Goal: Find specific page/section: Find specific page/section

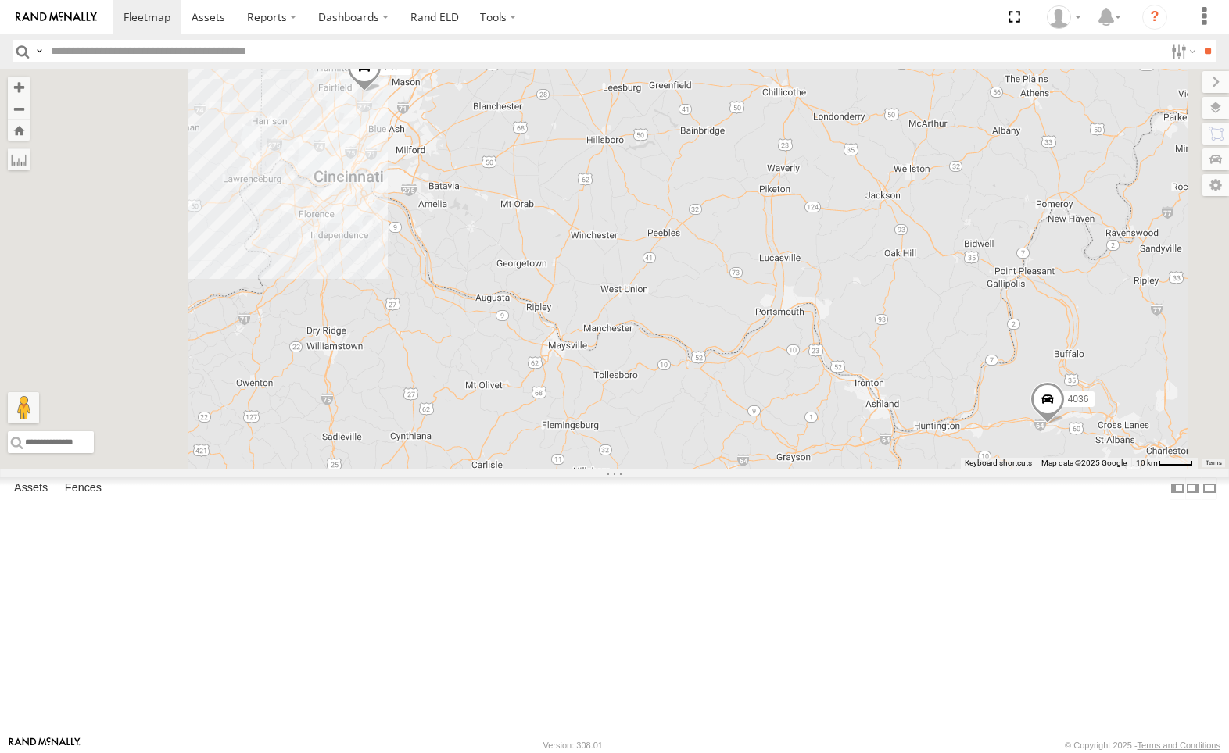
click at [0, 0] on div "All Assets" at bounding box center [0, 0] width 0 height 0
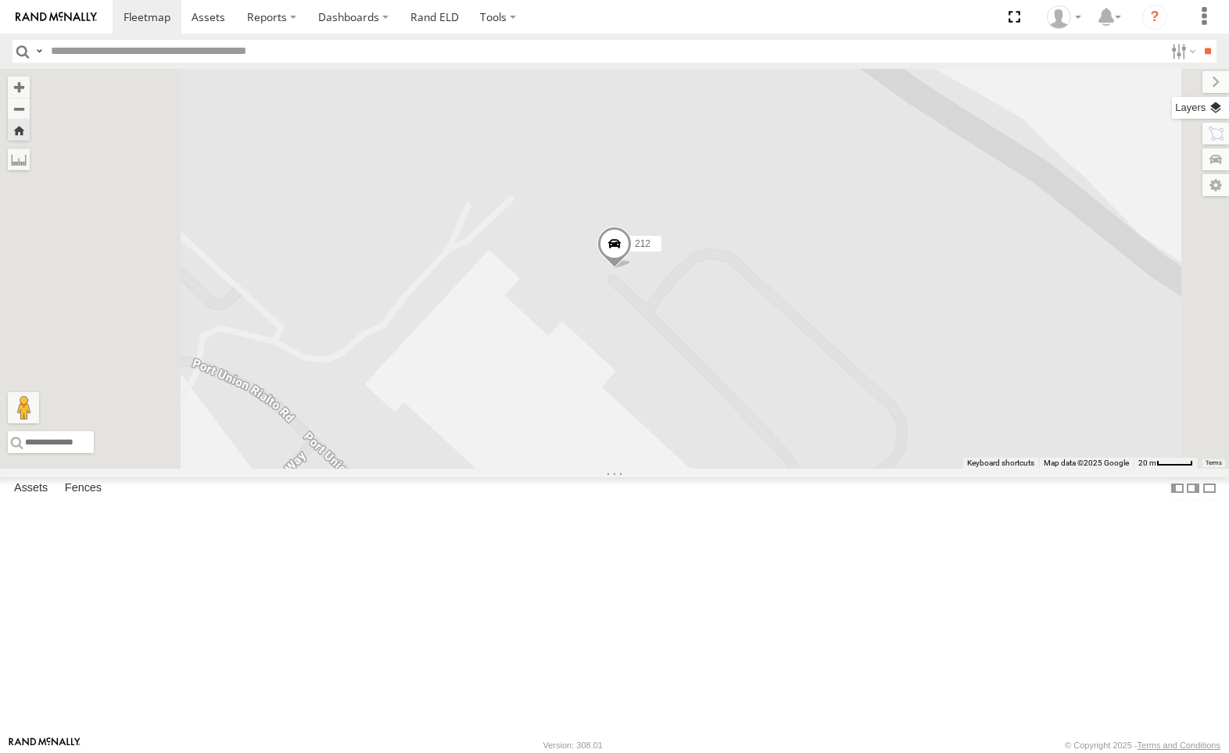
click at [1222, 106] on label at bounding box center [1200, 108] width 57 height 22
click at [0, 0] on label at bounding box center [0, 0] width 0 height 0
drag, startPoint x: 1037, startPoint y: 109, endPoint x: 1036, endPoint y: 102, distance: 7.9
click at [0, 0] on label at bounding box center [0, 0] width 0 height 0
drag, startPoint x: 1034, startPoint y: 109, endPoint x: 1036, endPoint y: 98, distance: 11.1
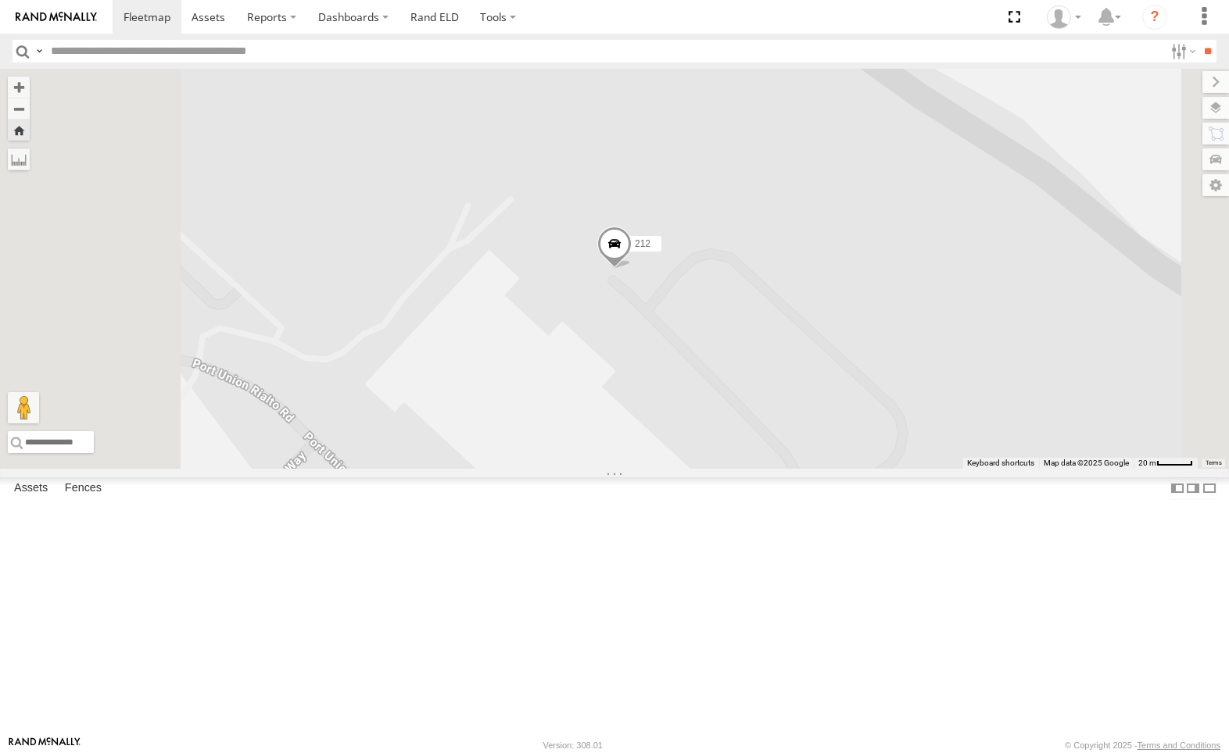
click at [0, 0] on label at bounding box center [0, 0] width 0 height 0
click at [0, 0] on span "Satellite + Roadmap" at bounding box center [0, 0] width 0 height 0
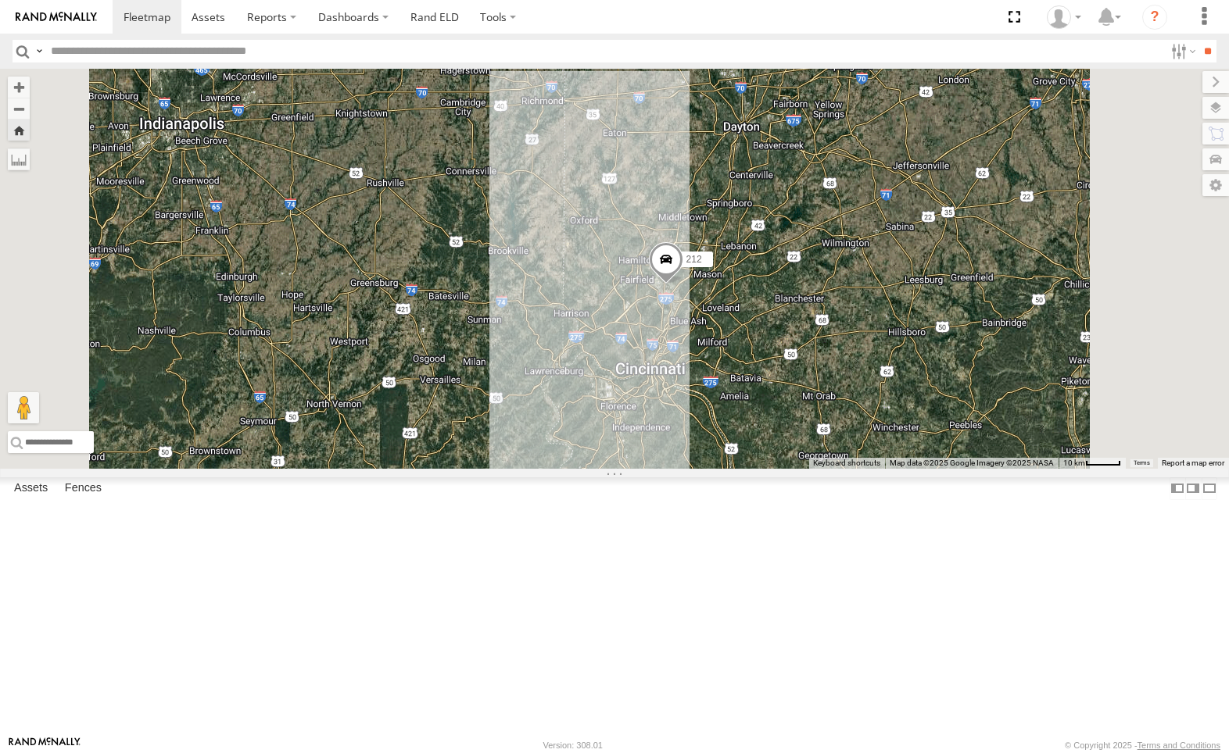
drag, startPoint x: 1013, startPoint y: 82, endPoint x: 1017, endPoint y: 122, distance: 40.1
click at [1202, 82] on label at bounding box center [1215, 82] width 27 height 22
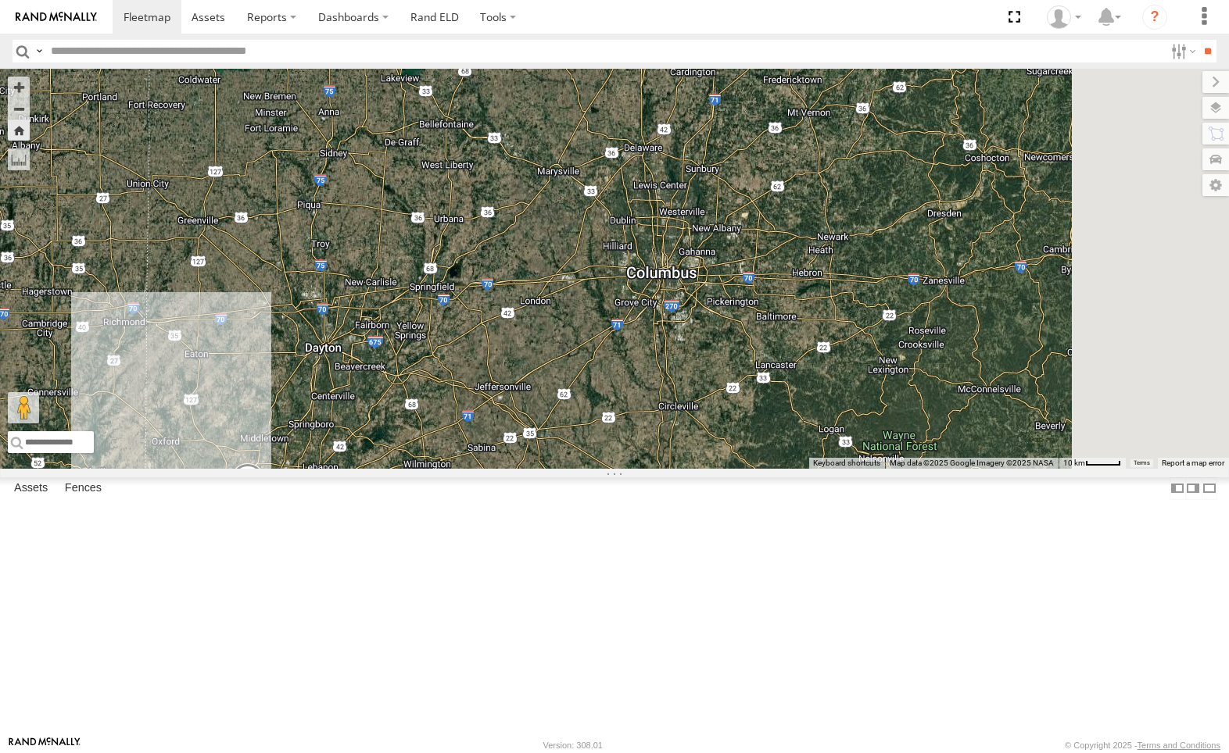
drag, startPoint x: 1078, startPoint y: 269, endPoint x: 658, endPoint y: 492, distance: 475.1
click at [658, 469] on div "212" at bounding box center [614, 269] width 1229 height 400
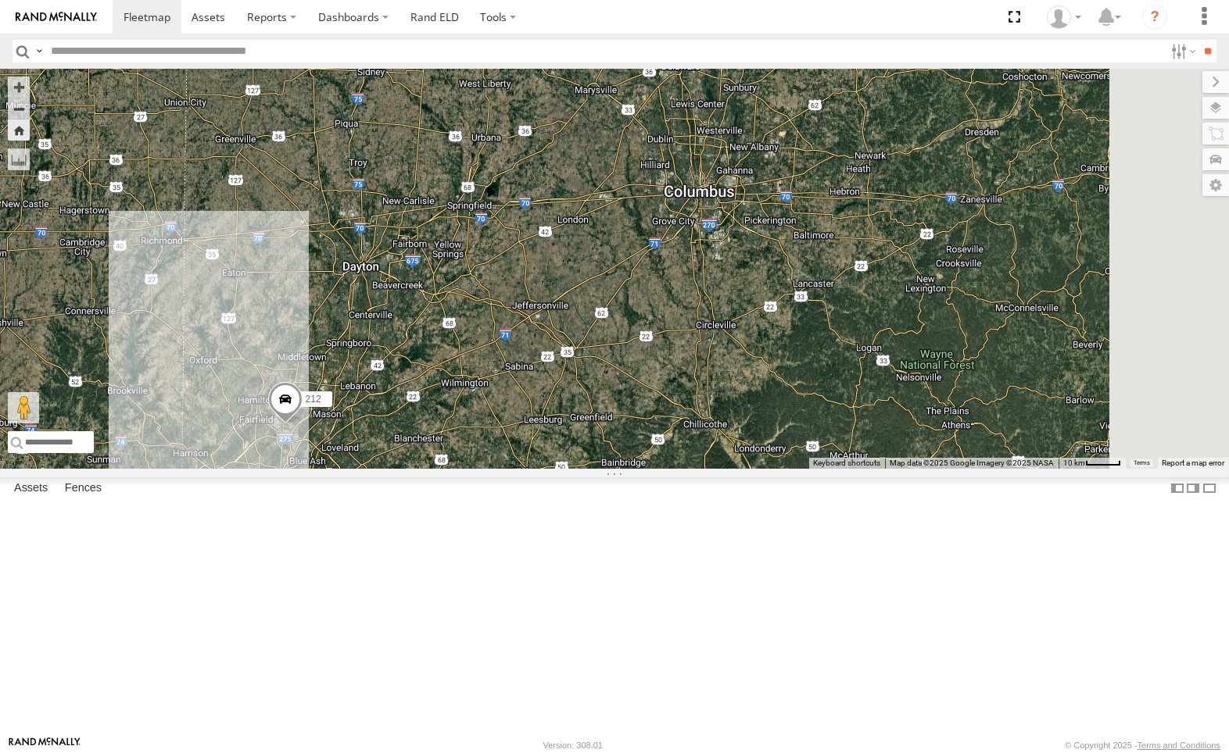
drag, startPoint x: 1104, startPoint y: 274, endPoint x: 596, endPoint y: 469, distance: 543.3
click at [596, 469] on div "212" at bounding box center [614, 269] width 1229 height 400
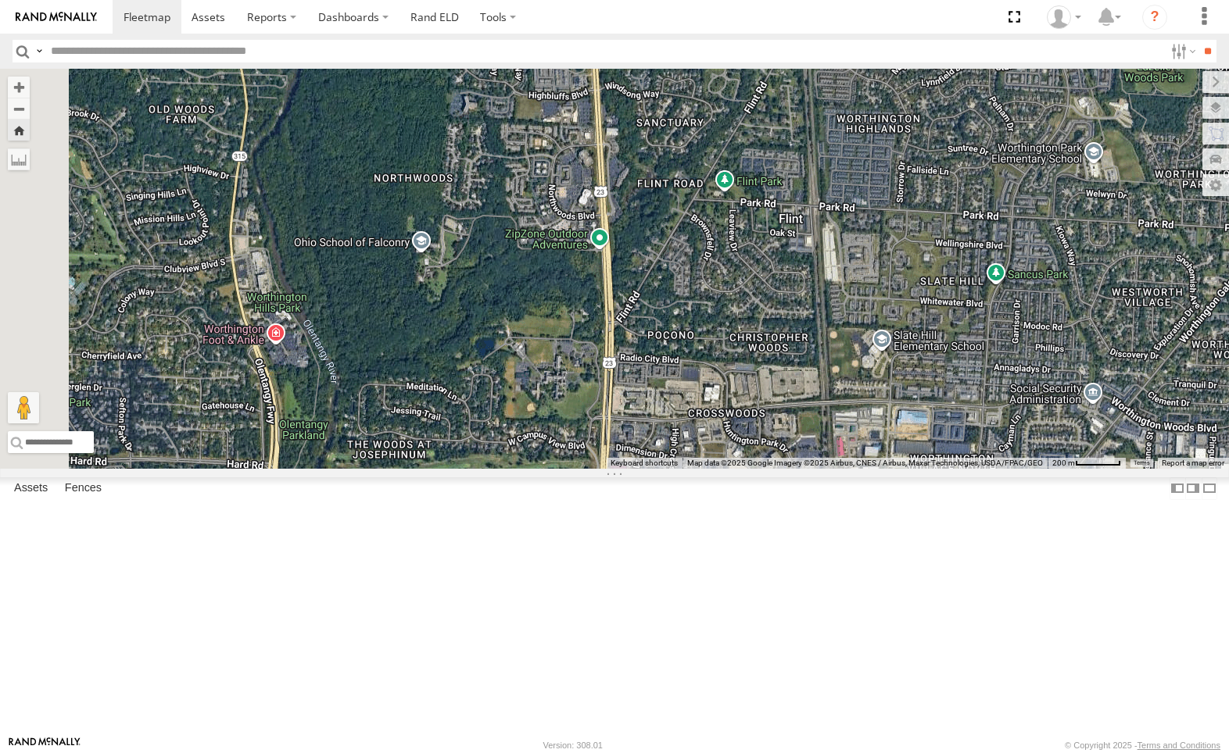
drag, startPoint x: 665, startPoint y: 197, endPoint x: 1089, endPoint y: 380, distance: 462.1
click at [1089, 380] on div "212" at bounding box center [614, 269] width 1229 height 400
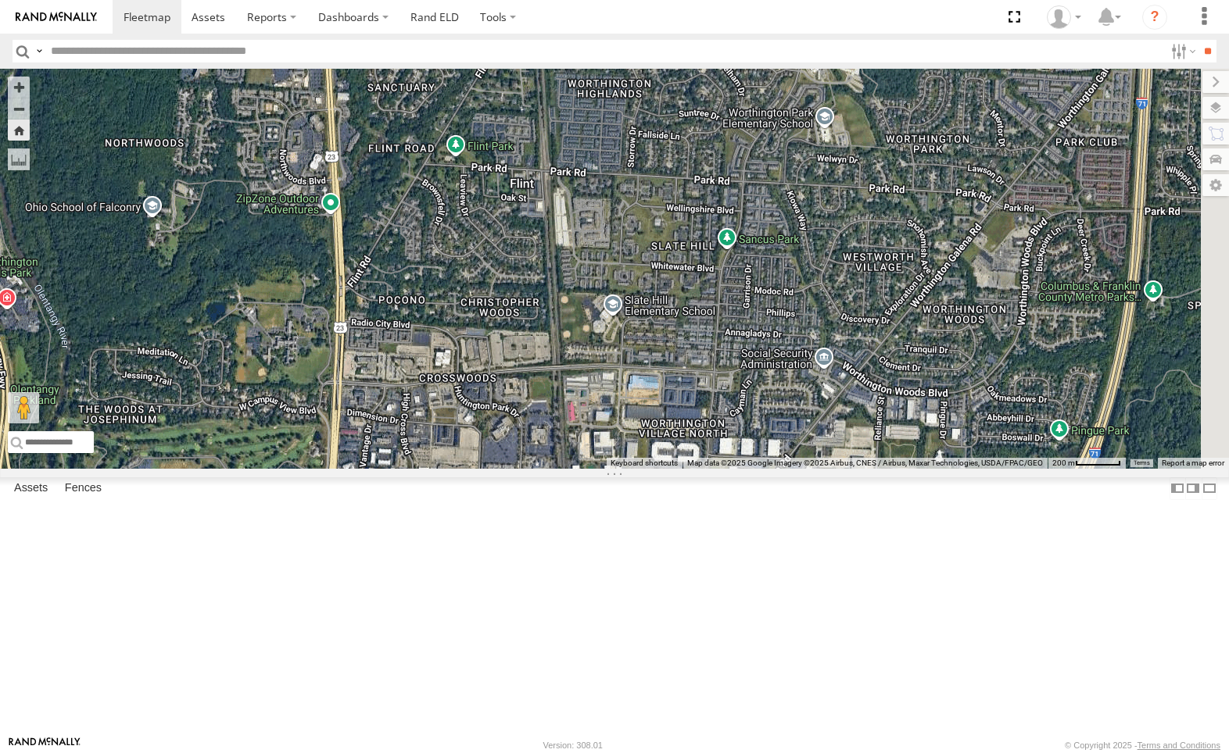
drag, startPoint x: 1072, startPoint y: 272, endPoint x: 796, endPoint y: 235, distance: 278.3
click at [796, 235] on div "212" at bounding box center [614, 269] width 1229 height 400
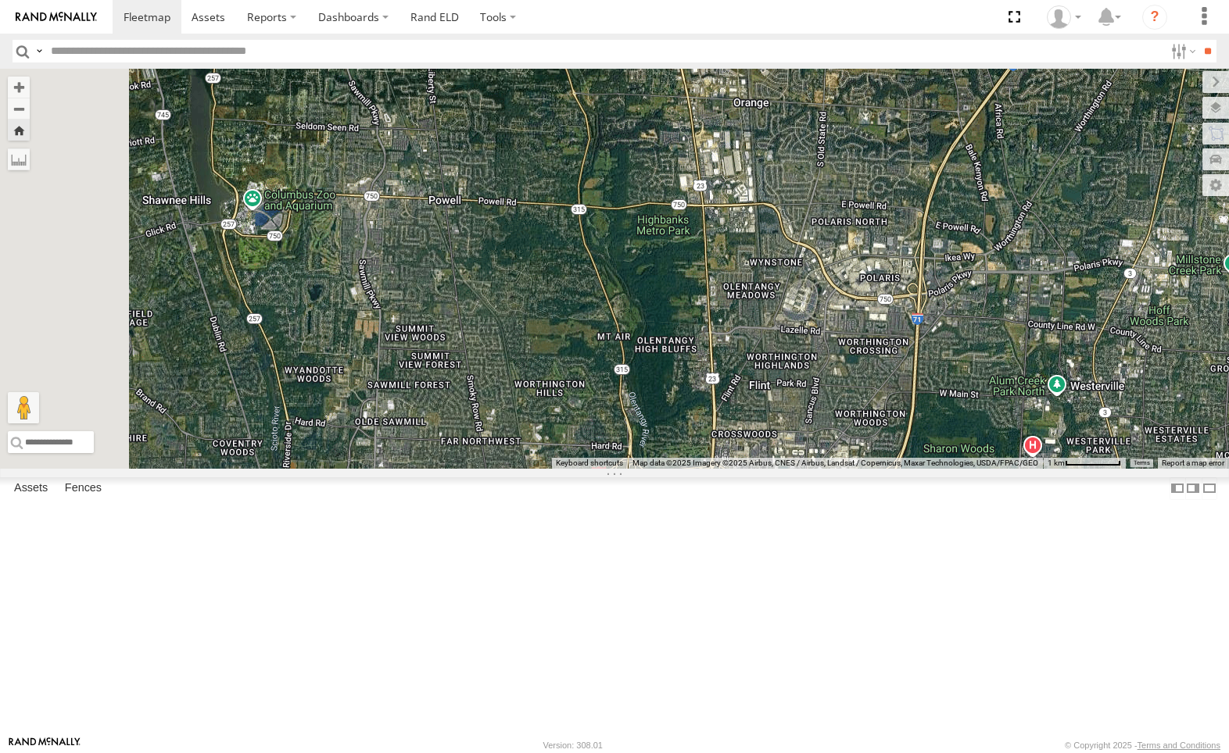
drag, startPoint x: 661, startPoint y: 312, endPoint x: 792, endPoint y: 448, distance: 188.5
click at [792, 448] on div "212" at bounding box center [614, 269] width 1229 height 400
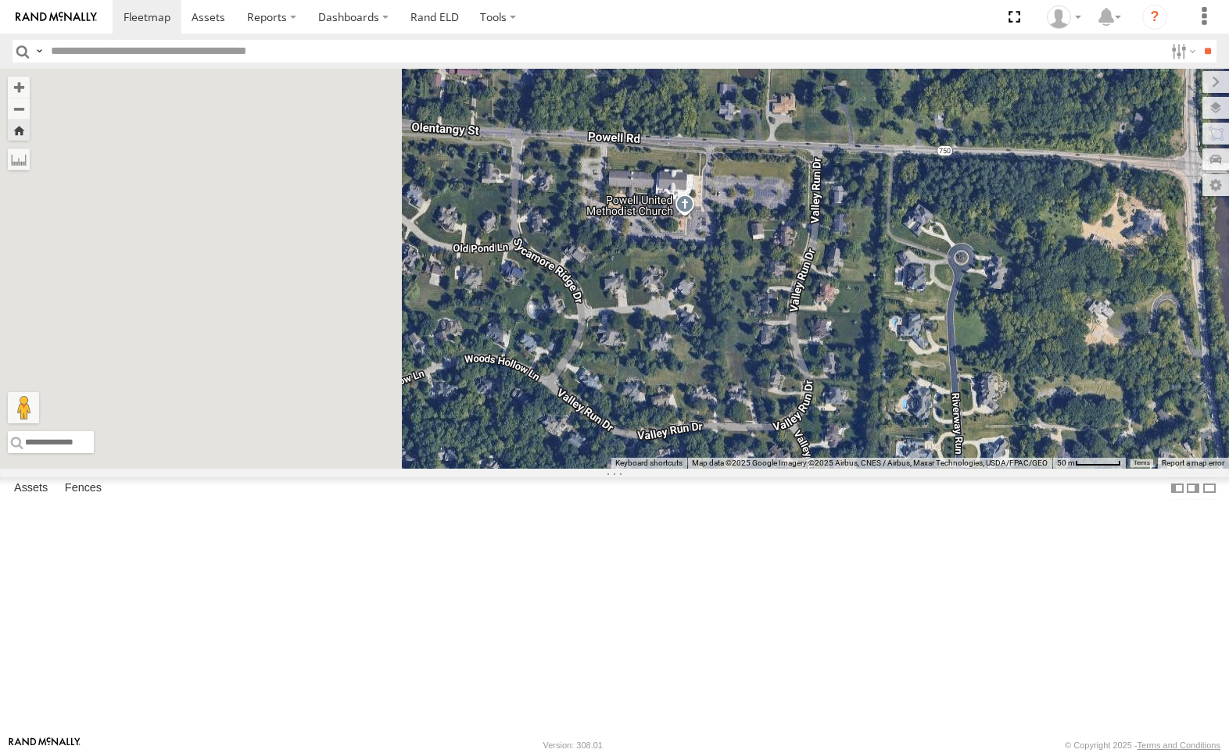
drag, startPoint x: 576, startPoint y: 310, endPoint x: 1158, endPoint y: 314, distance: 582.3
click at [993, 308] on div "212" at bounding box center [614, 269] width 1229 height 400
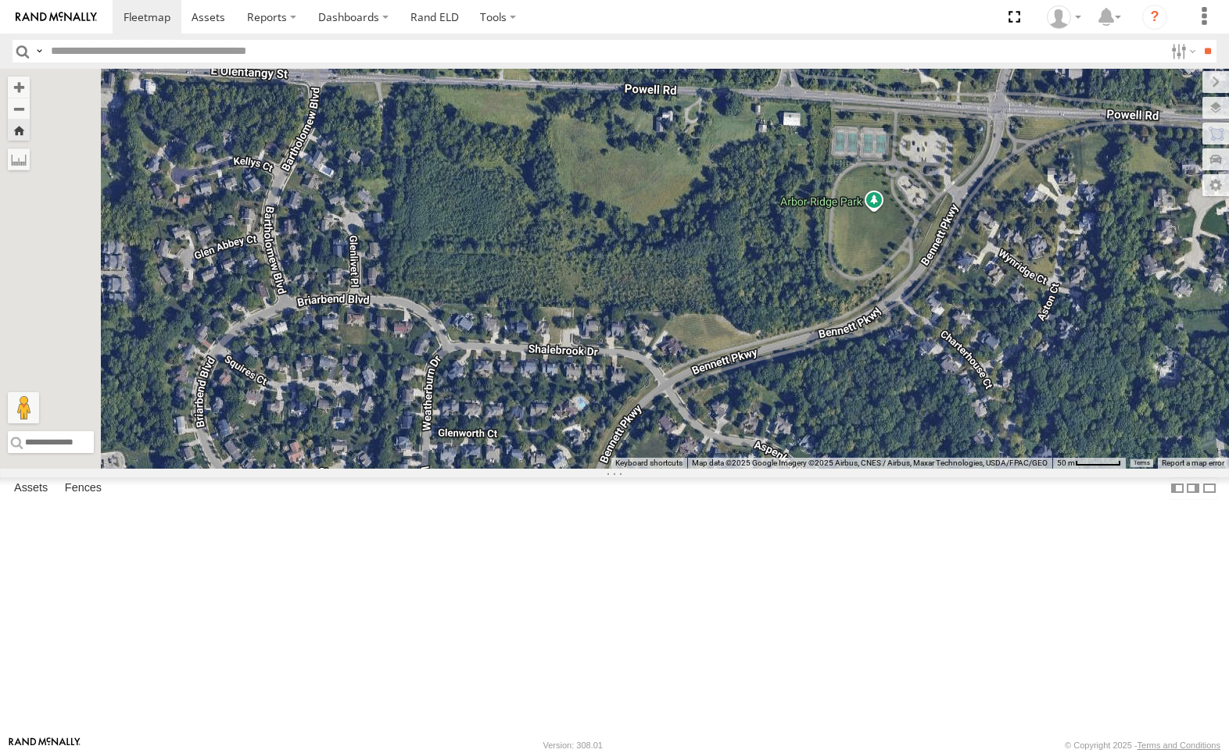
drag, startPoint x: 732, startPoint y: 277, endPoint x: 1118, endPoint y: 280, distance: 386.1
click at [970, 277] on div "212" at bounding box center [614, 269] width 1229 height 400
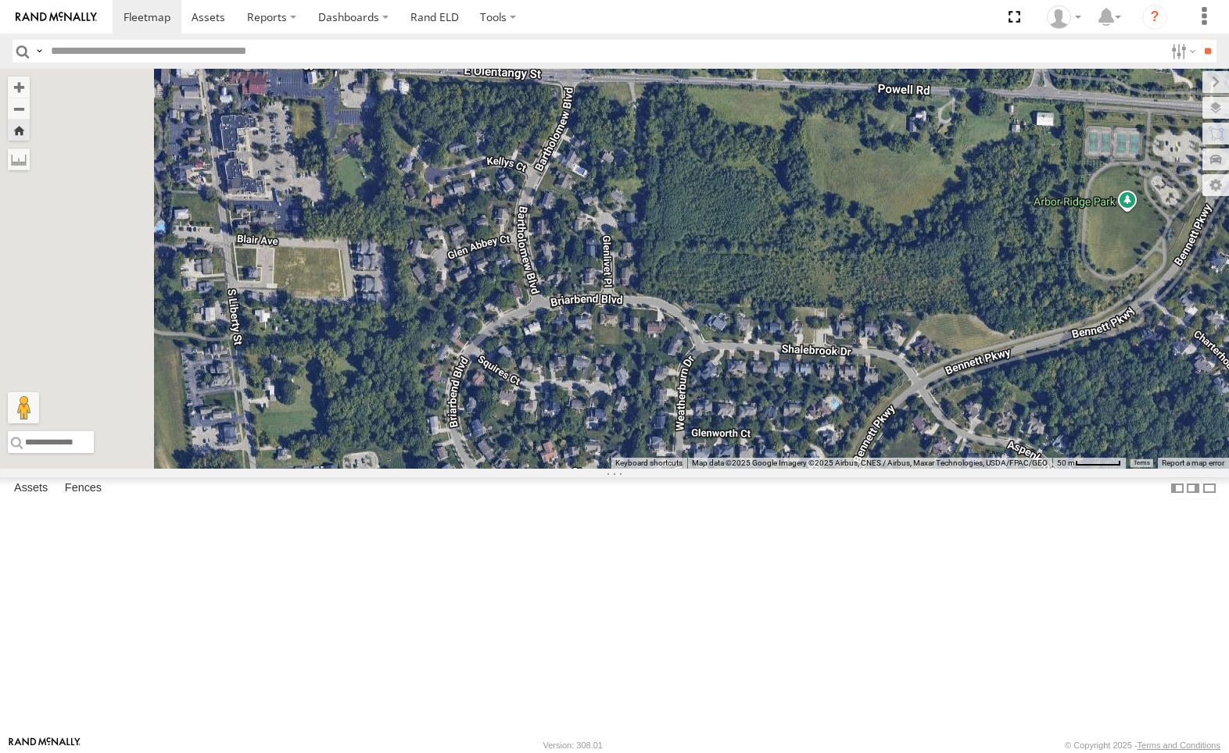
drag, startPoint x: 590, startPoint y: 287, endPoint x: 904, endPoint y: 292, distance: 314.2
click at [835, 292] on div "212" at bounding box center [614, 269] width 1229 height 400
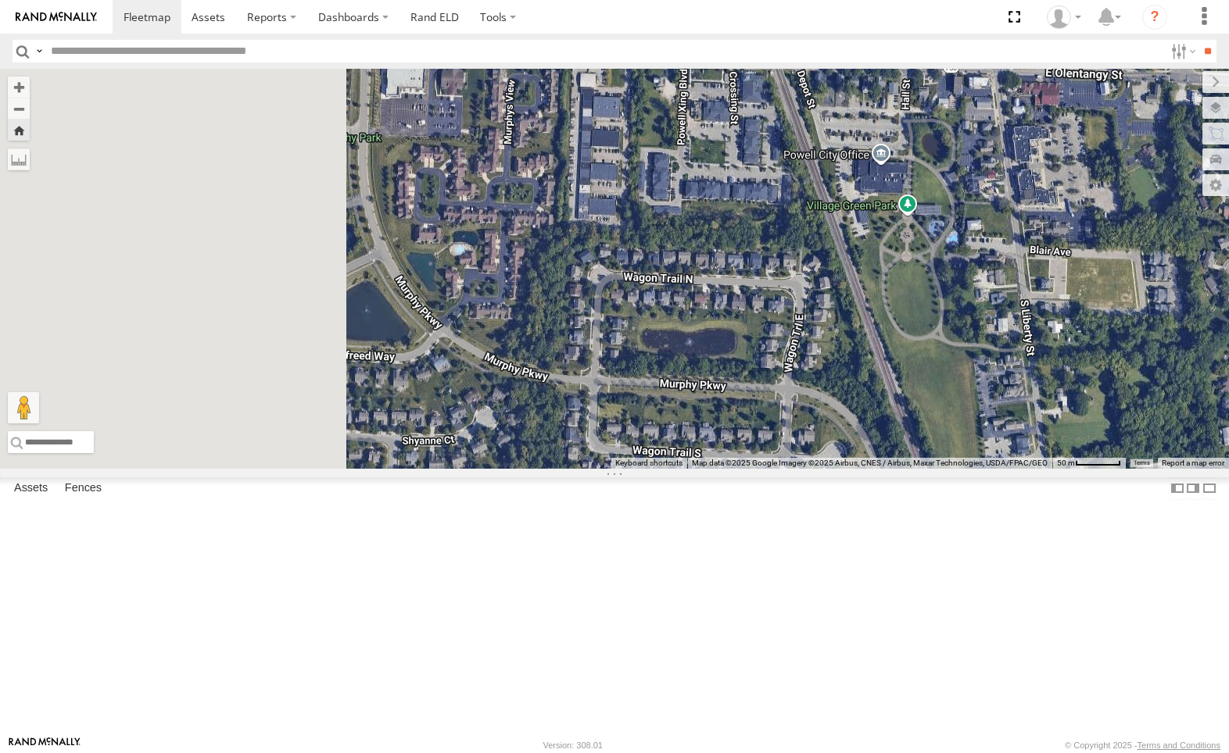
drag, startPoint x: 720, startPoint y: 283, endPoint x: 1056, endPoint y: 292, distance: 336.2
click at [980, 289] on div "212" at bounding box center [614, 269] width 1229 height 400
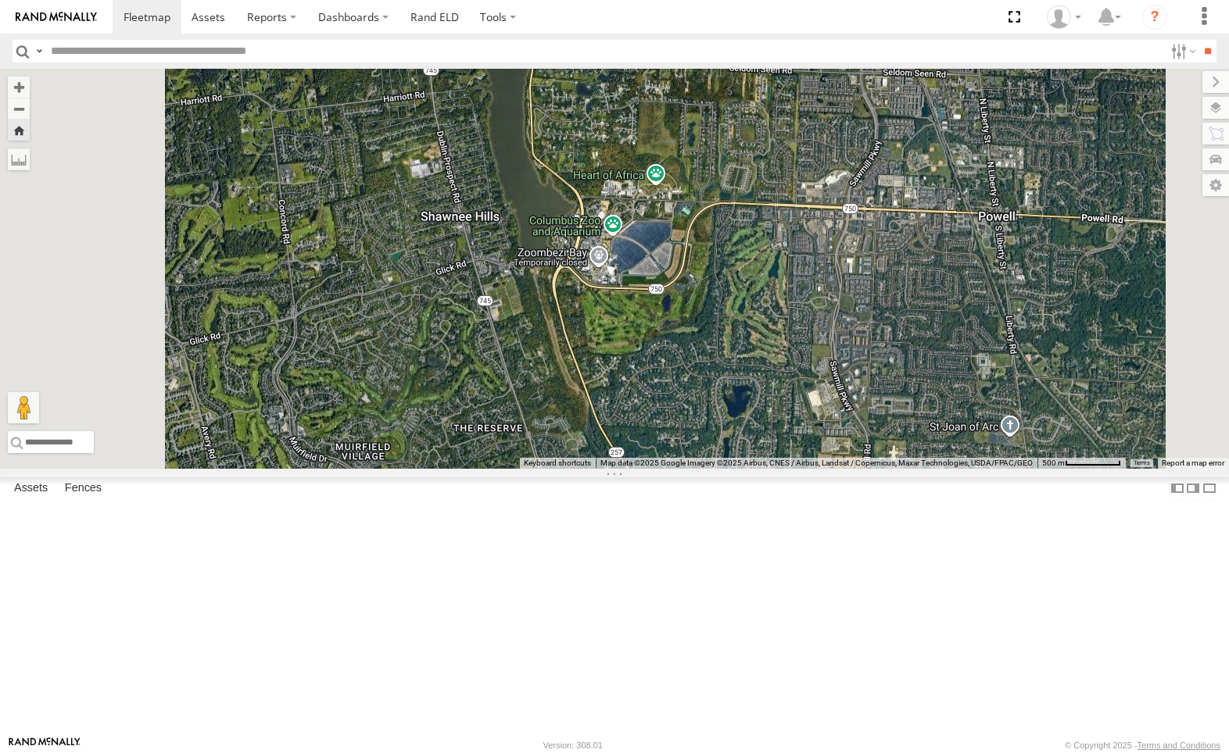
drag, startPoint x: 669, startPoint y: 245, endPoint x: 801, endPoint y: 306, distance: 145.8
click at [801, 306] on div "212" at bounding box center [614, 269] width 1229 height 400
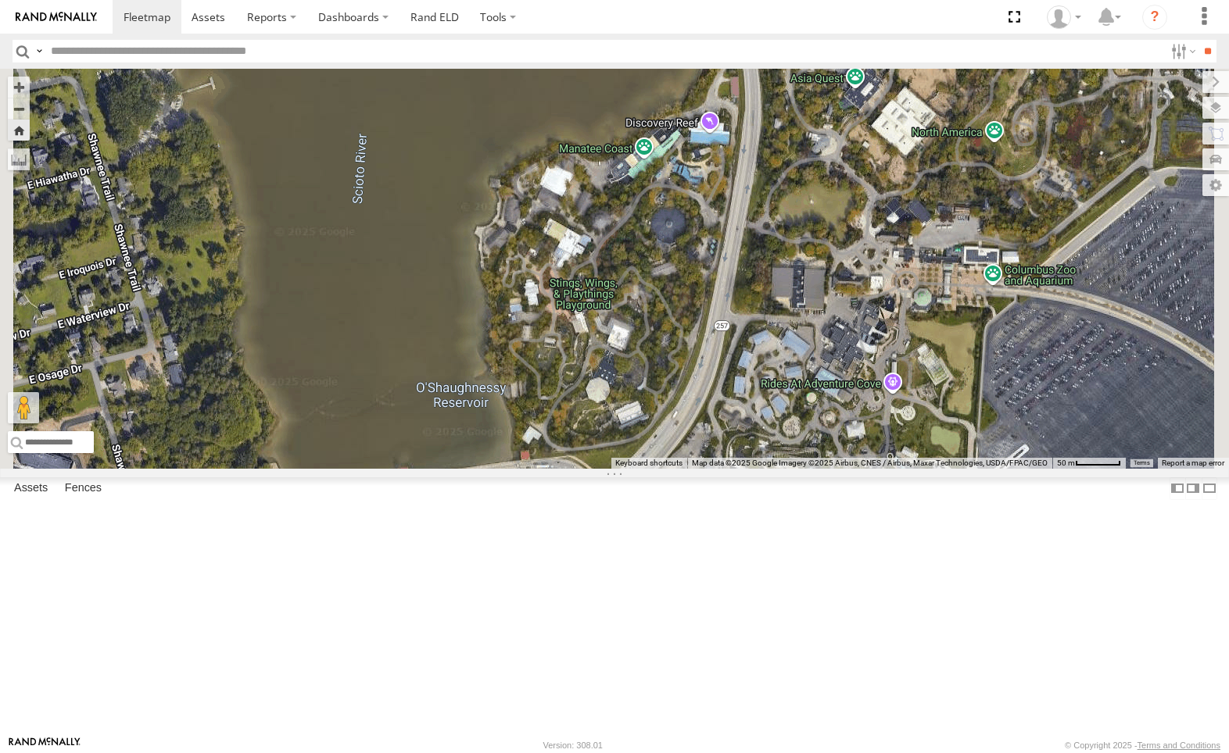
drag, startPoint x: 998, startPoint y: 191, endPoint x: 939, endPoint y: 524, distance: 339.0
click at [940, 469] on div "212" at bounding box center [614, 269] width 1229 height 400
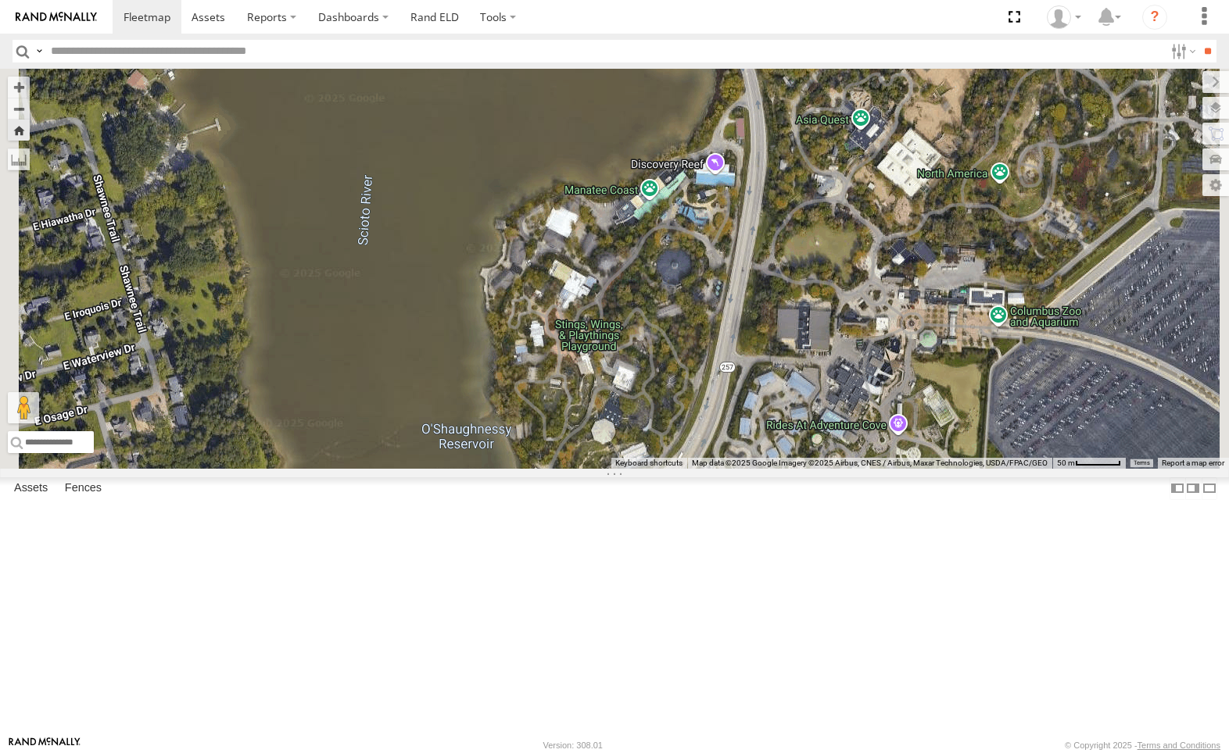
drag, startPoint x: 928, startPoint y: 158, endPoint x: 955, endPoint y: 374, distance: 217.4
click at [961, 364] on div "212" at bounding box center [614, 269] width 1229 height 400
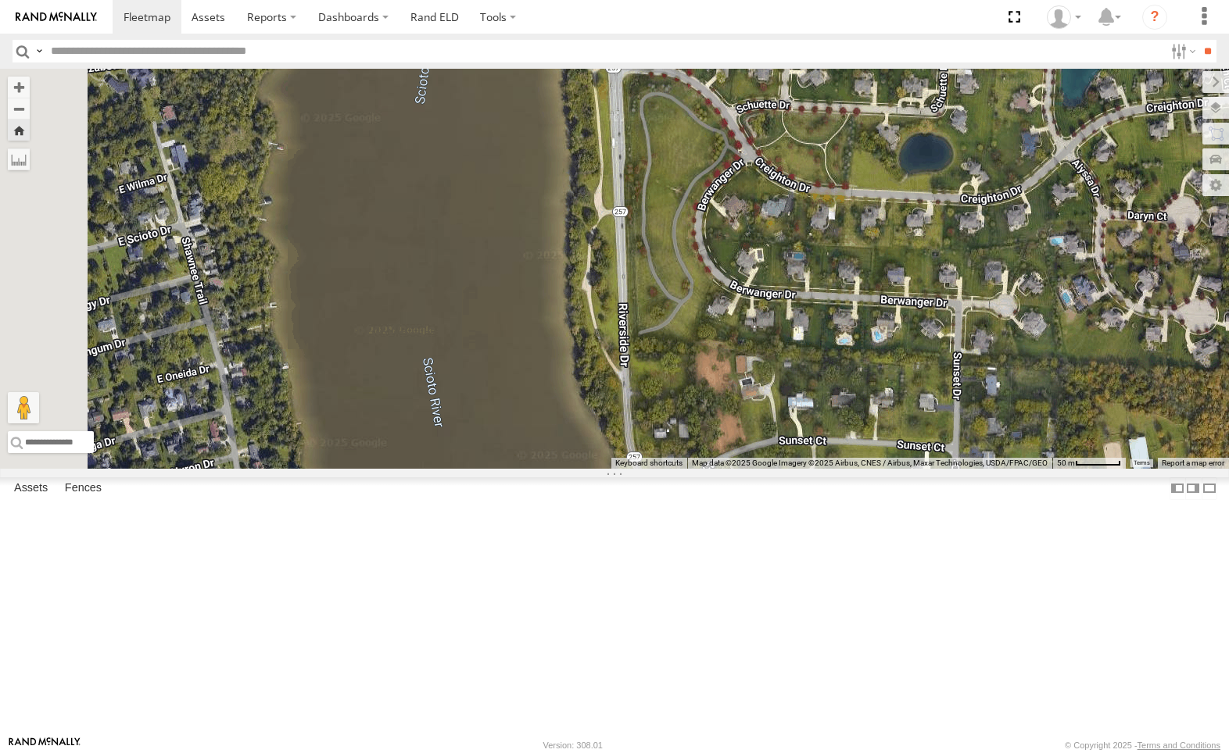
drag, startPoint x: 783, startPoint y: 356, endPoint x: 859, endPoint y: 346, distance: 76.4
click at [929, 469] on div "212" at bounding box center [614, 269] width 1229 height 400
drag, startPoint x: 859, startPoint y: 185, endPoint x: 850, endPoint y: 316, distance: 130.9
click at [853, 295] on div "212" at bounding box center [614, 269] width 1229 height 400
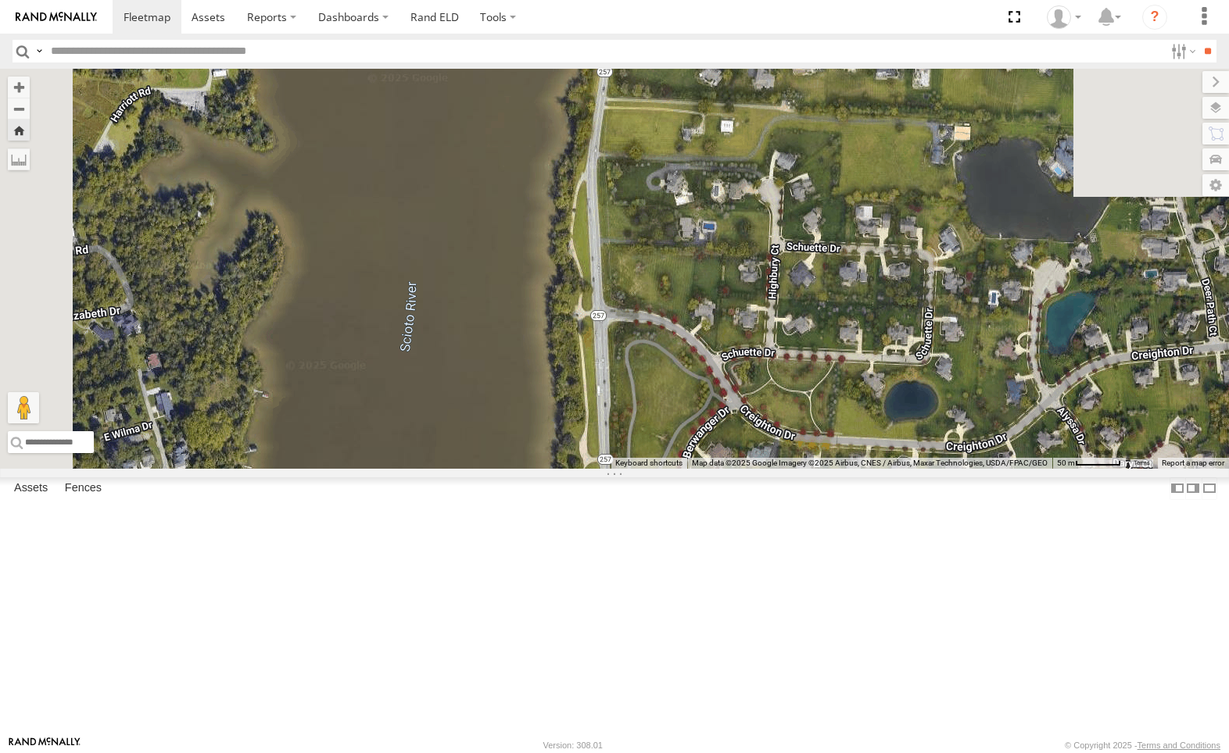
drag, startPoint x: 857, startPoint y: 202, endPoint x: 825, endPoint y: 401, distance: 201.9
click at [835, 391] on div "212" at bounding box center [614, 269] width 1229 height 400
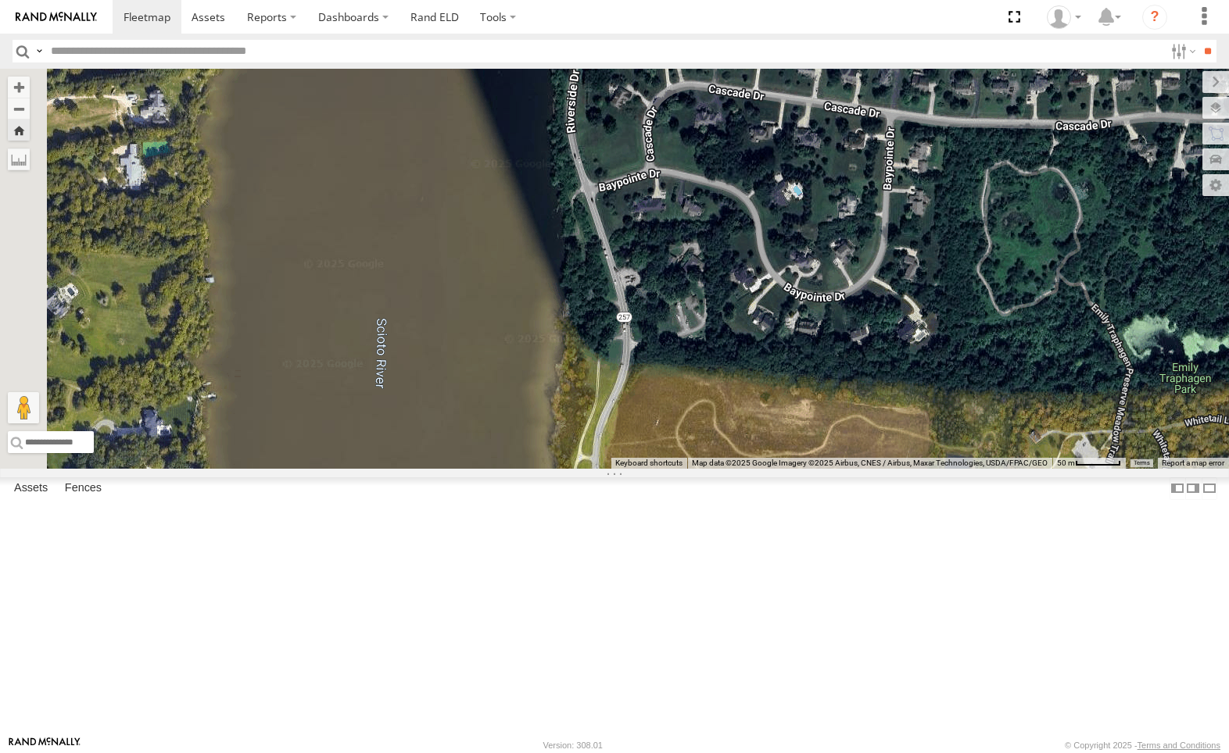
drag, startPoint x: 818, startPoint y: 248, endPoint x: 843, endPoint y: 432, distance: 186.2
click at [843, 432] on div "212" at bounding box center [614, 269] width 1229 height 400
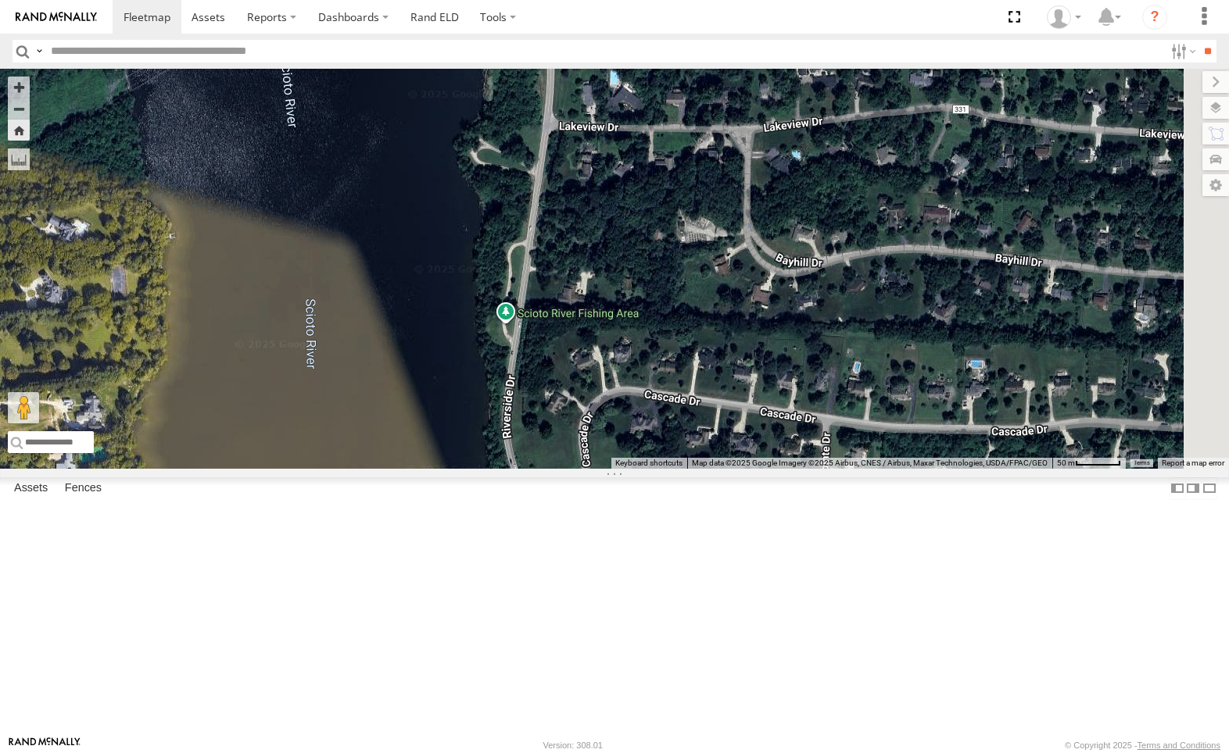
drag, startPoint x: 828, startPoint y: 132, endPoint x: 762, endPoint y: 421, distance: 296.7
click at [762, 421] on div "212" at bounding box center [614, 269] width 1229 height 400
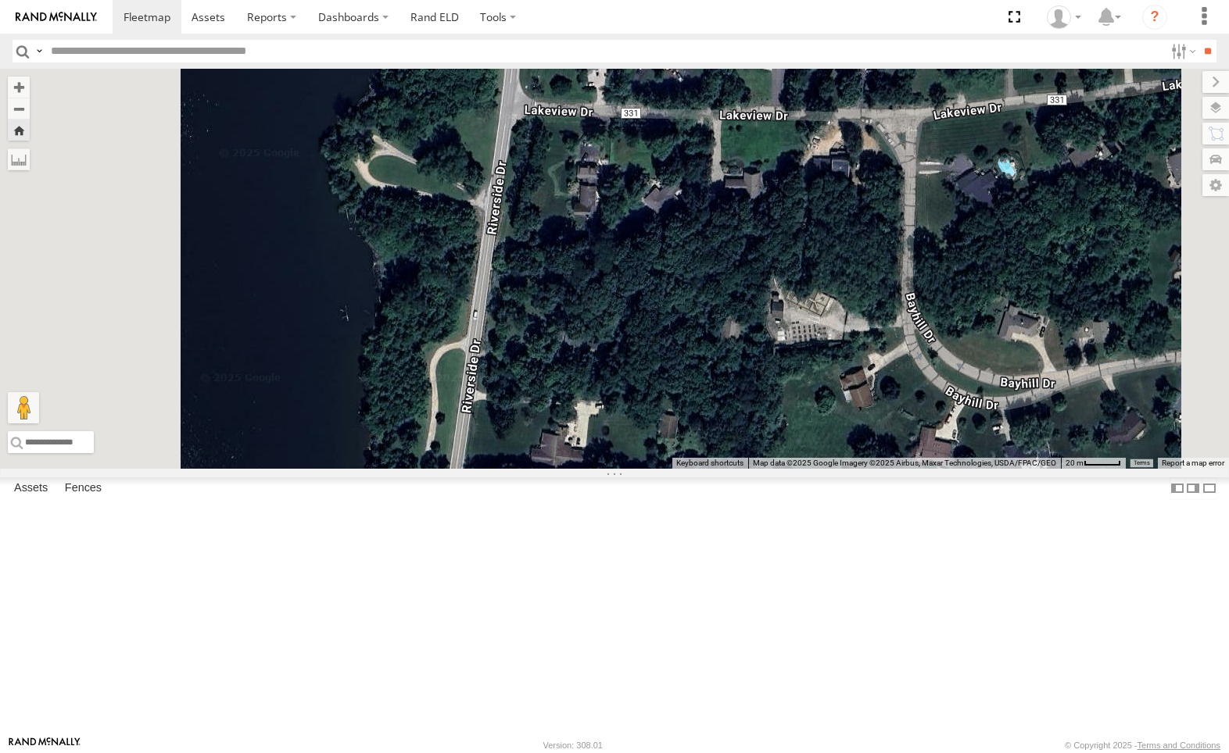
drag, startPoint x: 814, startPoint y: 149, endPoint x: 803, endPoint y: 312, distance: 162.9
click at [814, 289] on div "212" at bounding box center [614, 269] width 1229 height 400
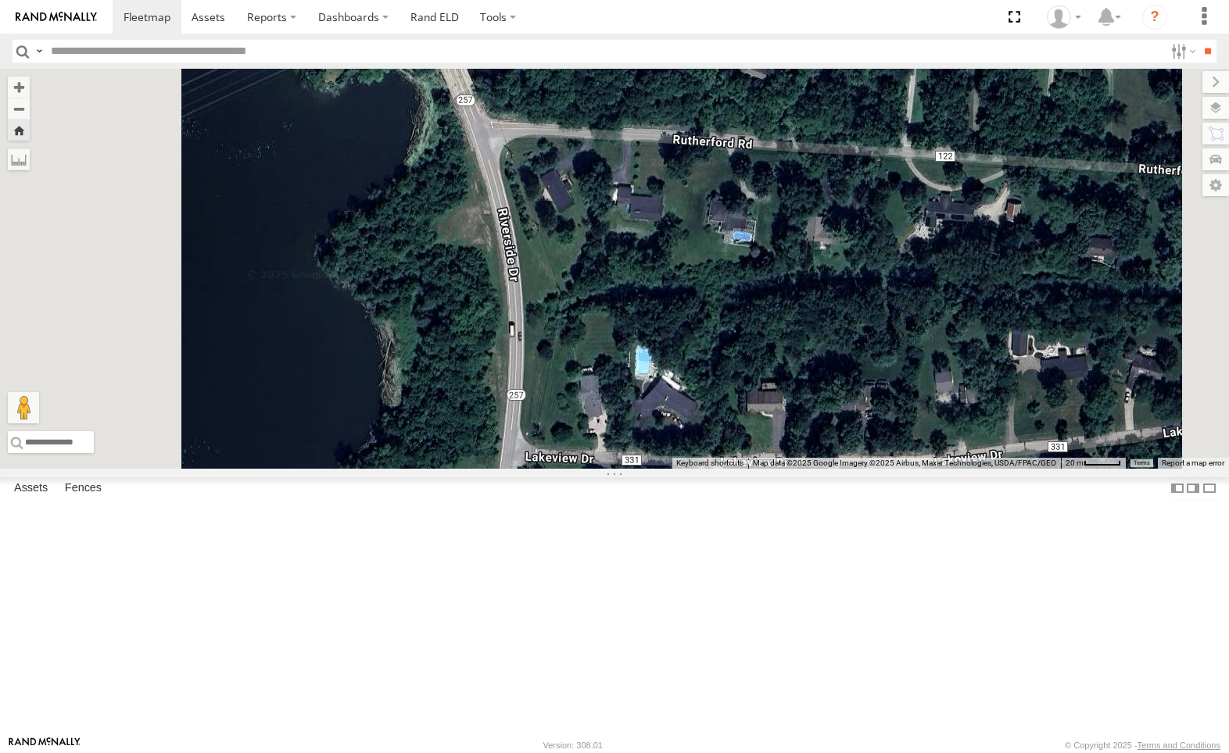
drag, startPoint x: 741, startPoint y: 189, endPoint x: 768, endPoint y: 312, distance: 125.7
click at [768, 312] on div "212" at bounding box center [614, 269] width 1229 height 400
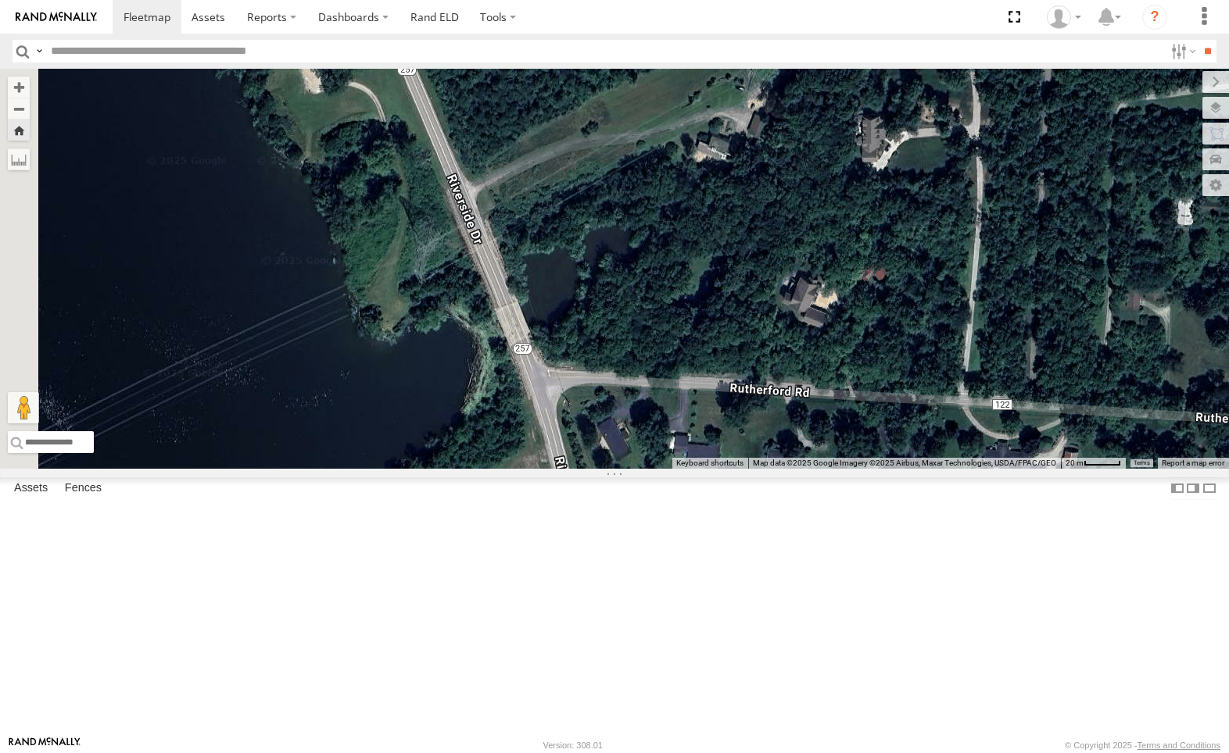
drag, startPoint x: 749, startPoint y: 236, endPoint x: 810, endPoint y: 393, distance: 168.8
click at [806, 383] on div "212" at bounding box center [614, 269] width 1229 height 400
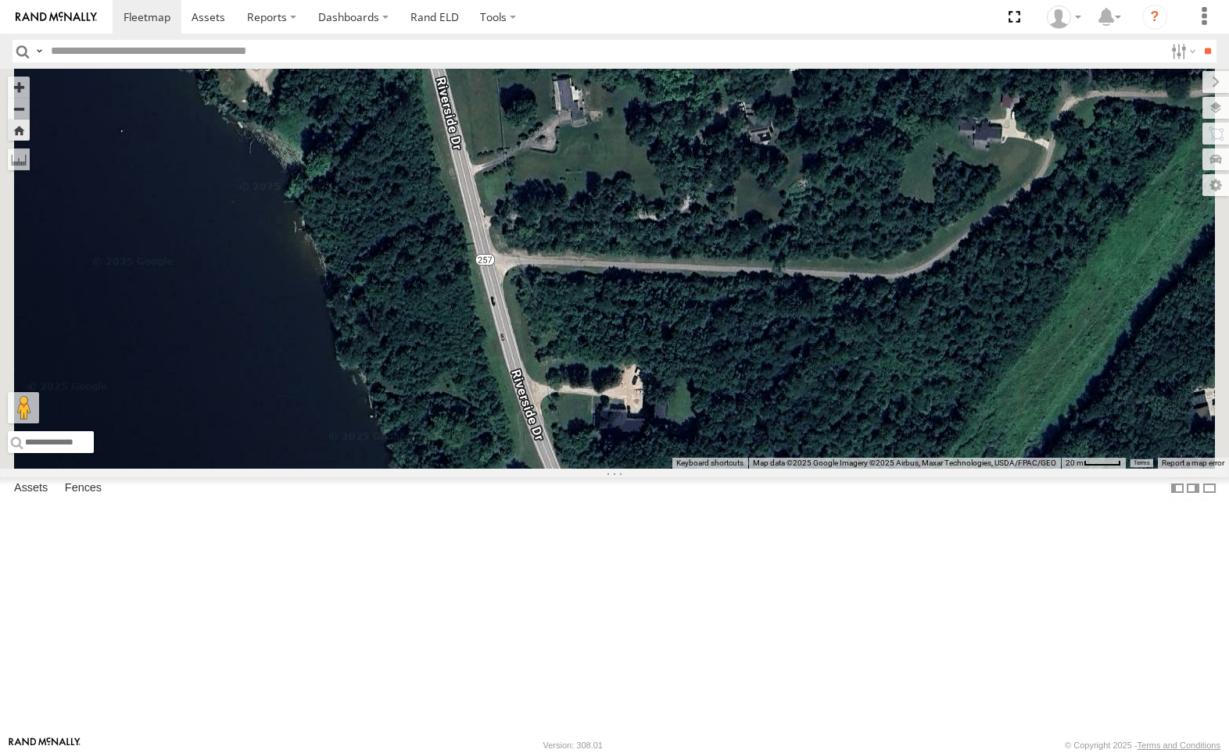
drag, startPoint x: 732, startPoint y: 234, endPoint x: 763, endPoint y: 328, distance: 98.9
click at [763, 328] on div "212" at bounding box center [614, 269] width 1229 height 400
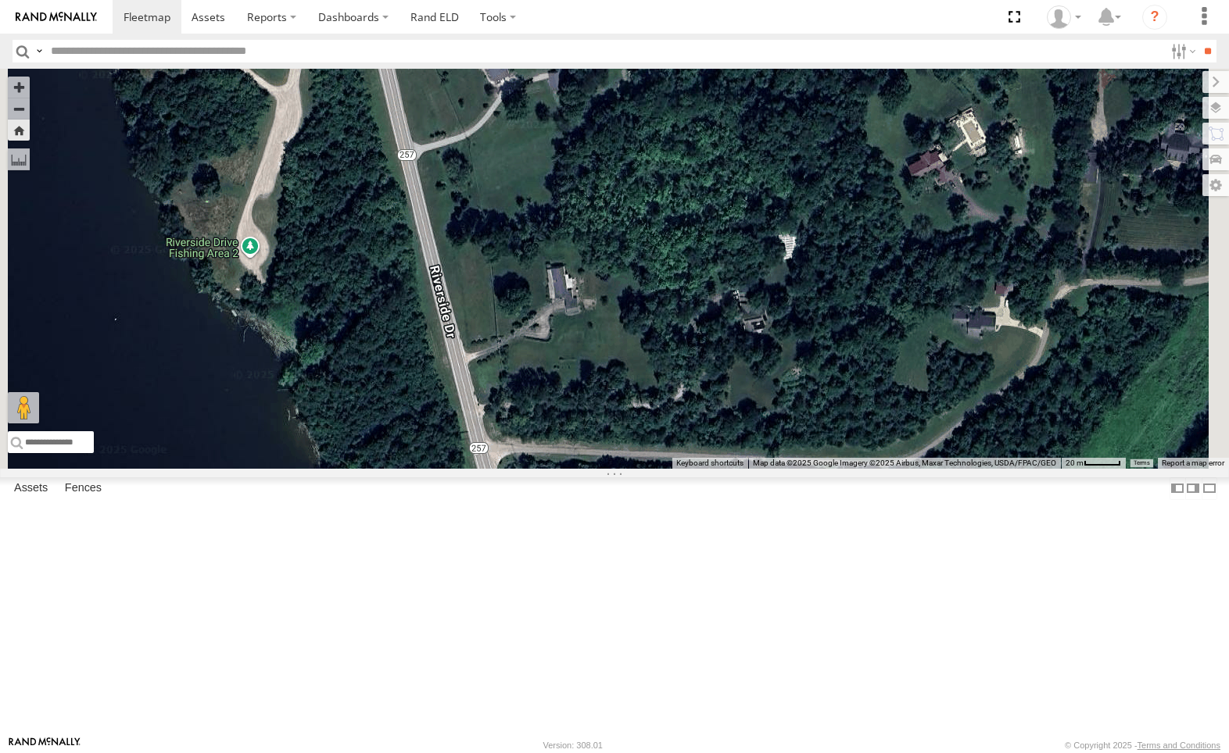
drag, startPoint x: 754, startPoint y: 222, endPoint x: 748, endPoint y: 413, distance: 190.8
click at [748, 413] on div "212" at bounding box center [614, 269] width 1229 height 400
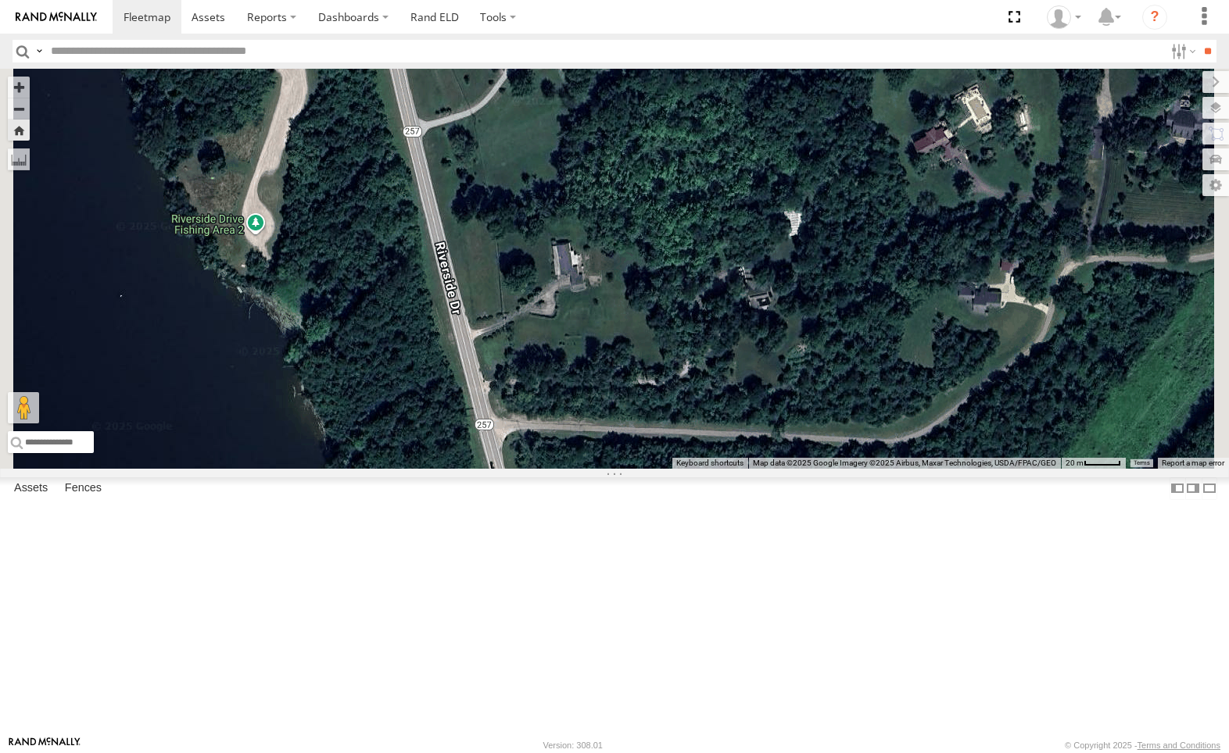
drag, startPoint x: 700, startPoint y: 477, endPoint x: 779, endPoint y: 449, distance: 83.8
click at [793, 469] on div "212" at bounding box center [614, 269] width 1229 height 400
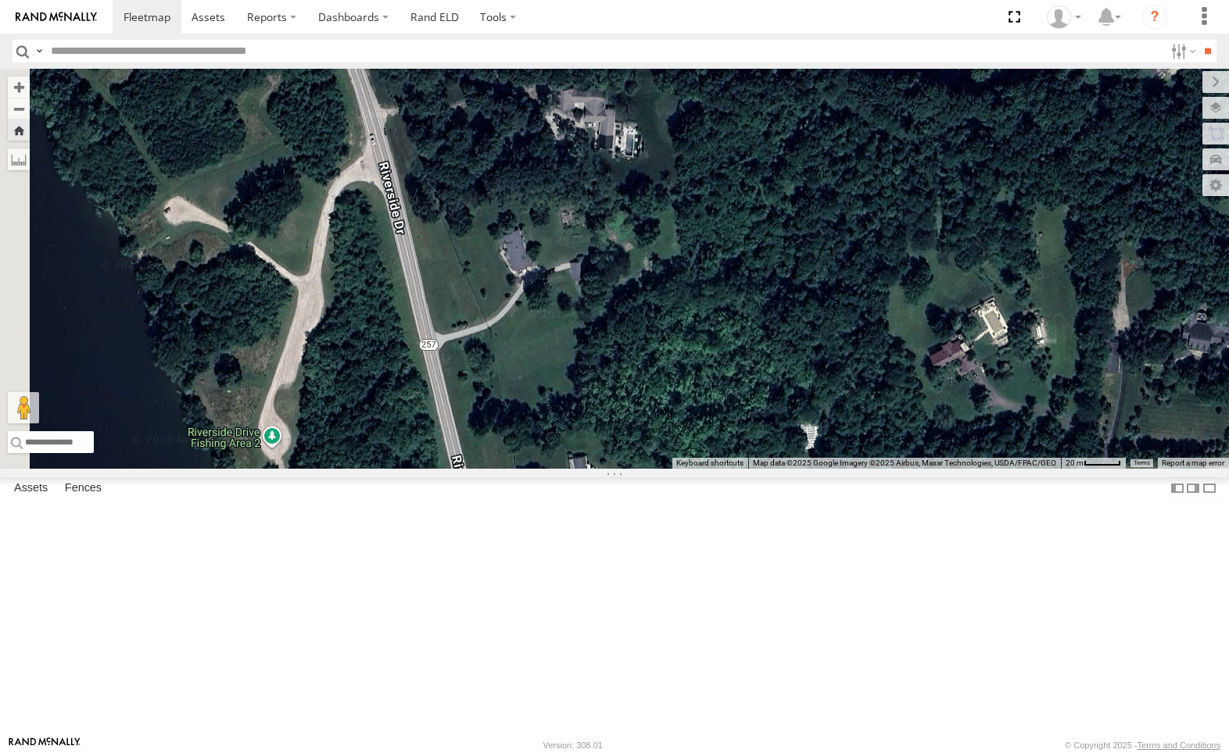
drag, startPoint x: 690, startPoint y: 189, endPoint x: 718, endPoint y: 416, distance: 228.4
click at [718, 416] on div "212" at bounding box center [614, 269] width 1229 height 400
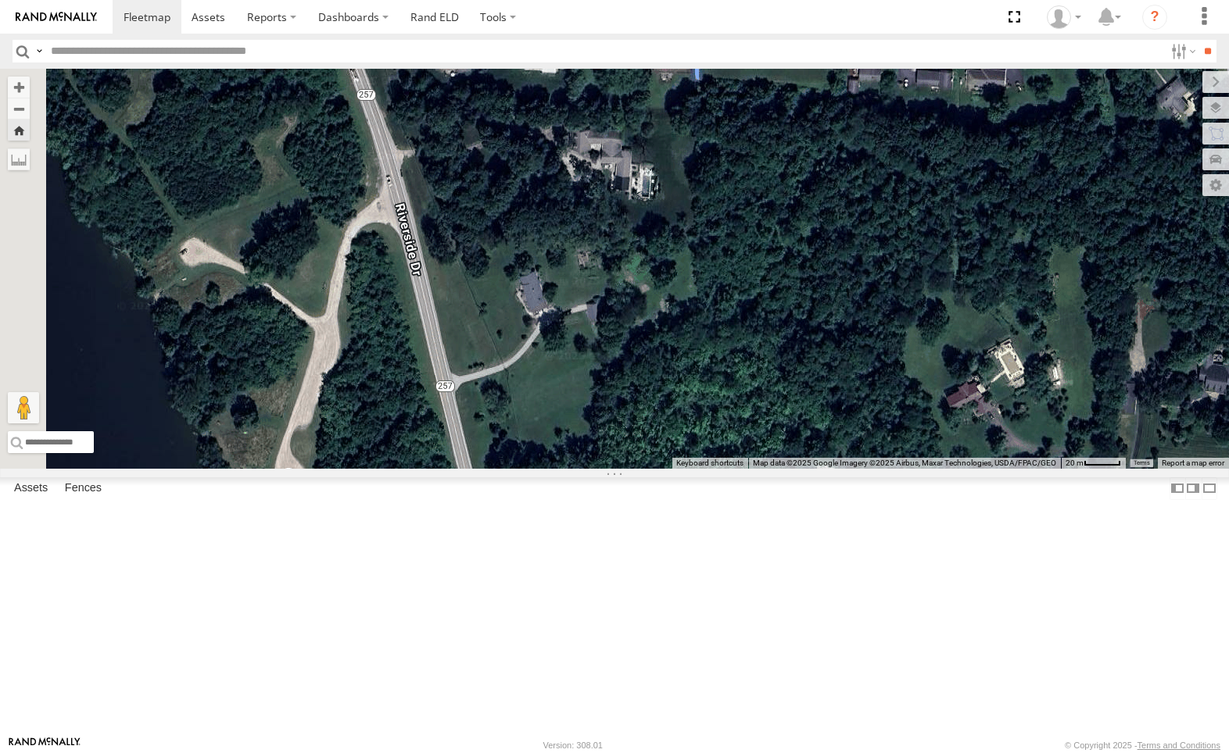
drag, startPoint x: 642, startPoint y: 237, endPoint x: 718, endPoint y: 380, distance: 162.2
click at [726, 382] on div "212" at bounding box center [614, 269] width 1229 height 400
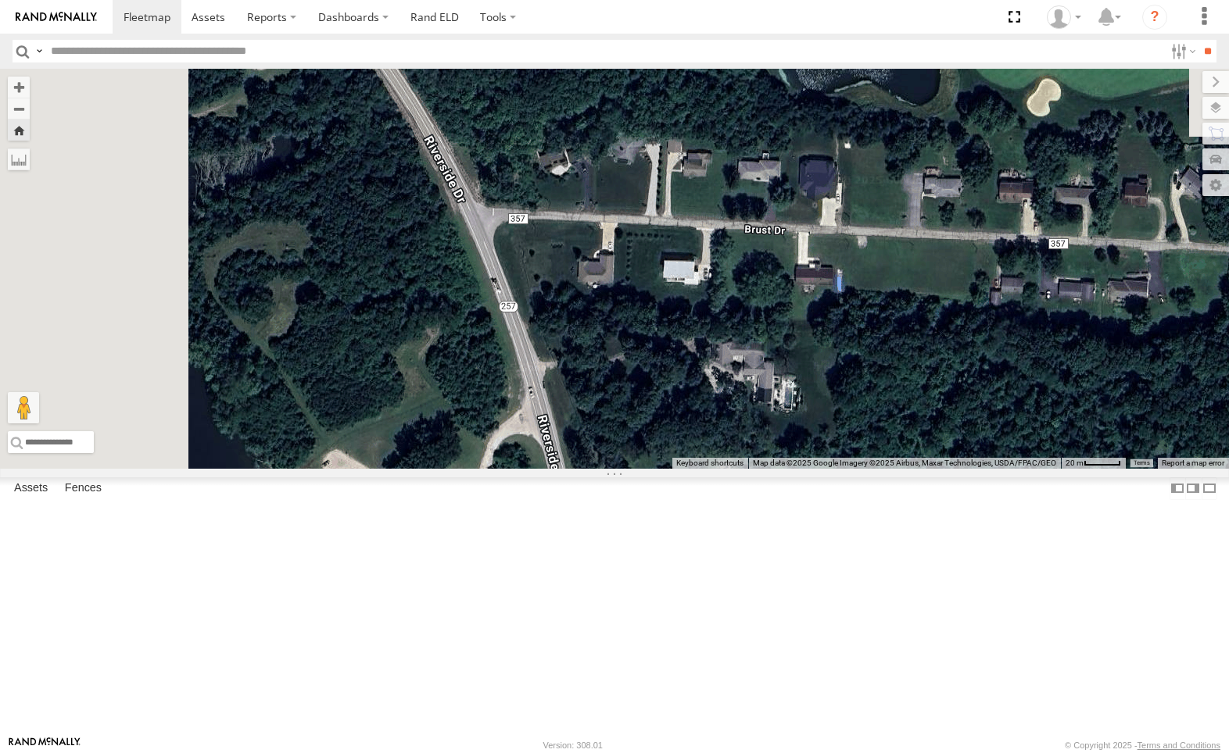
drag, startPoint x: 687, startPoint y: 299, endPoint x: 689, endPoint y: 307, distance: 8.9
click at [689, 306] on div "212" at bounding box center [614, 269] width 1229 height 400
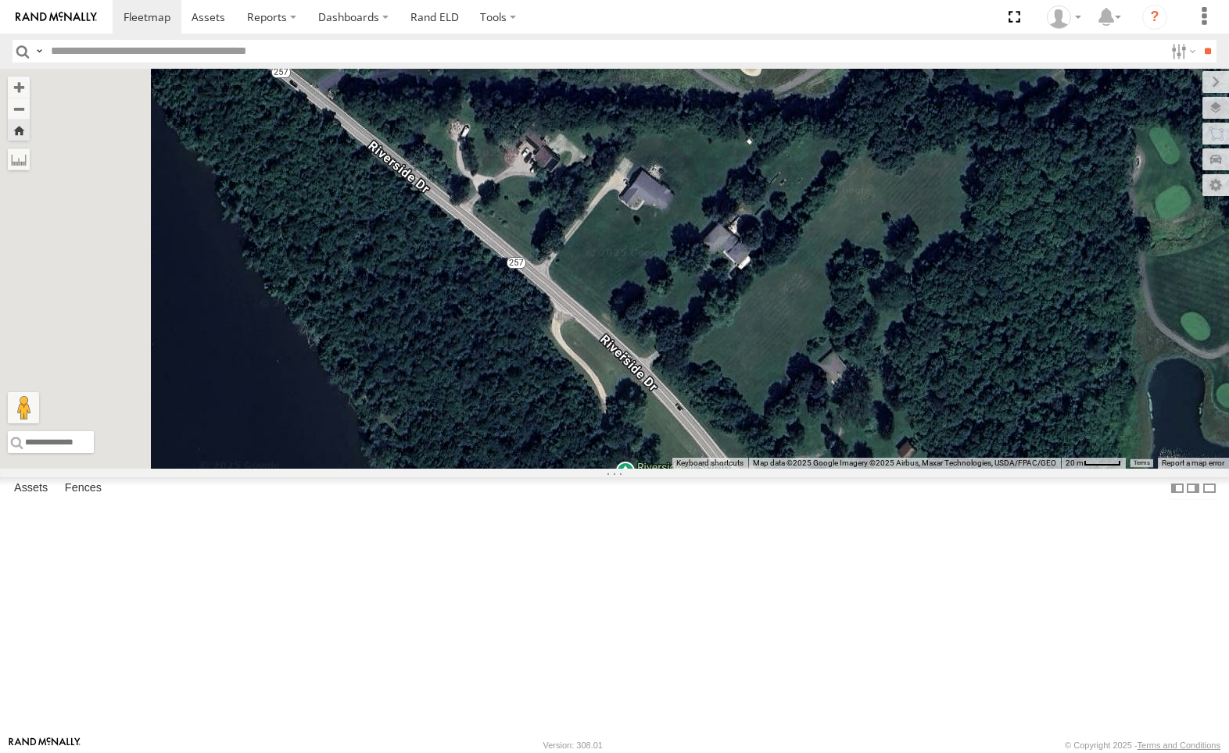
drag, startPoint x: 578, startPoint y: 159, endPoint x: 836, endPoint y: 428, distance: 372.0
click at [843, 432] on div "212" at bounding box center [614, 269] width 1229 height 400
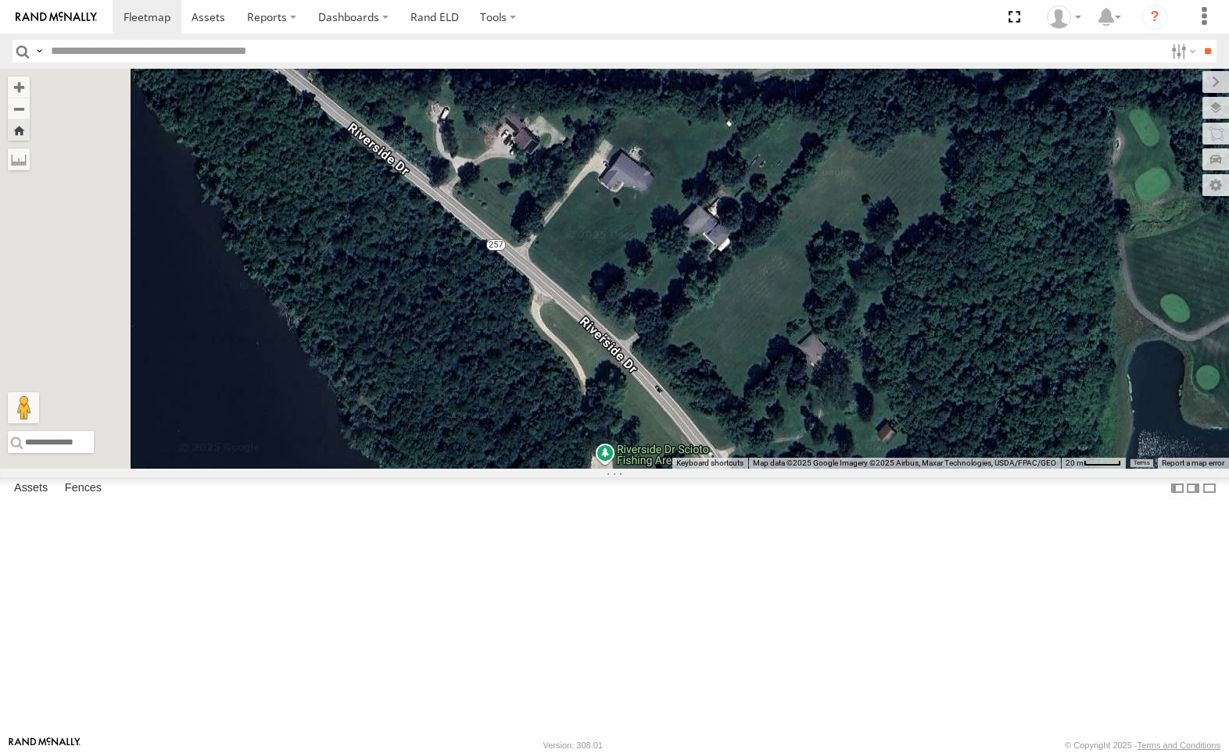
drag, startPoint x: 665, startPoint y: 292, endPoint x: 682, endPoint y: 332, distance: 43.8
click at [682, 331] on div "212" at bounding box center [614, 269] width 1229 height 400
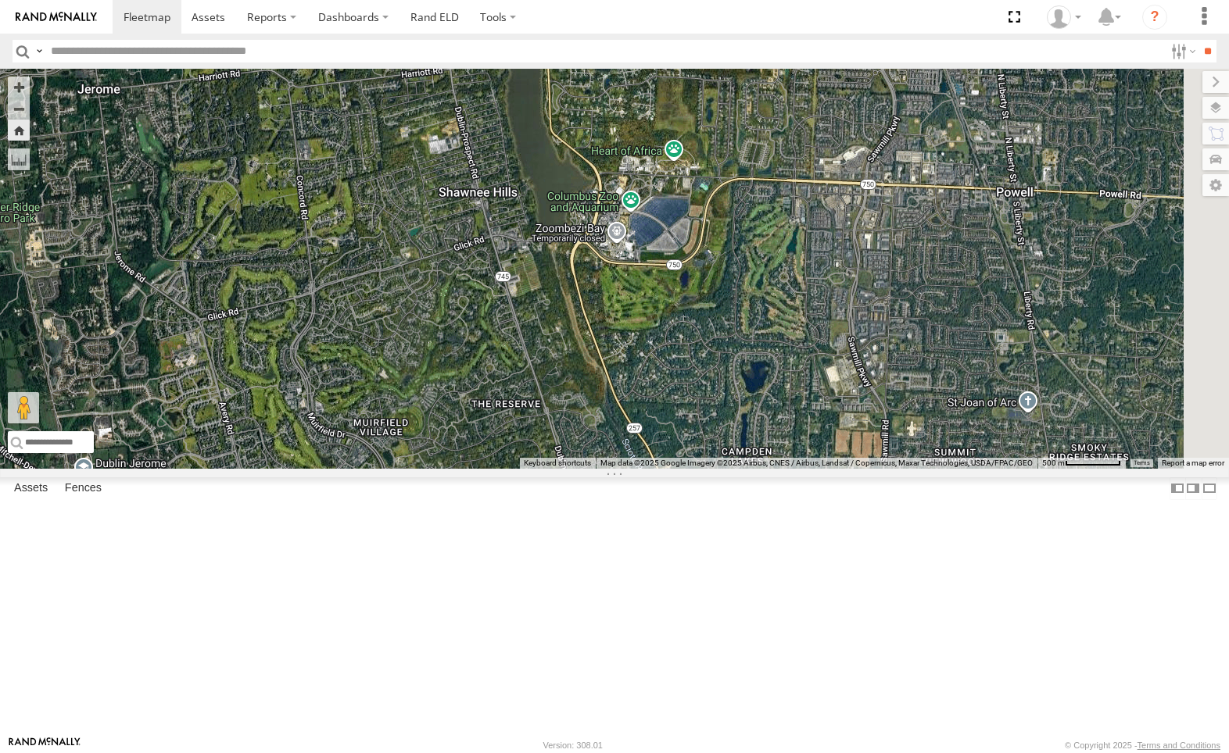
drag, startPoint x: 839, startPoint y: 606, endPoint x: 799, endPoint y: 228, distance: 380.4
click at [799, 228] on div "212" at bounding box center [614, 269] width 1229 height 400
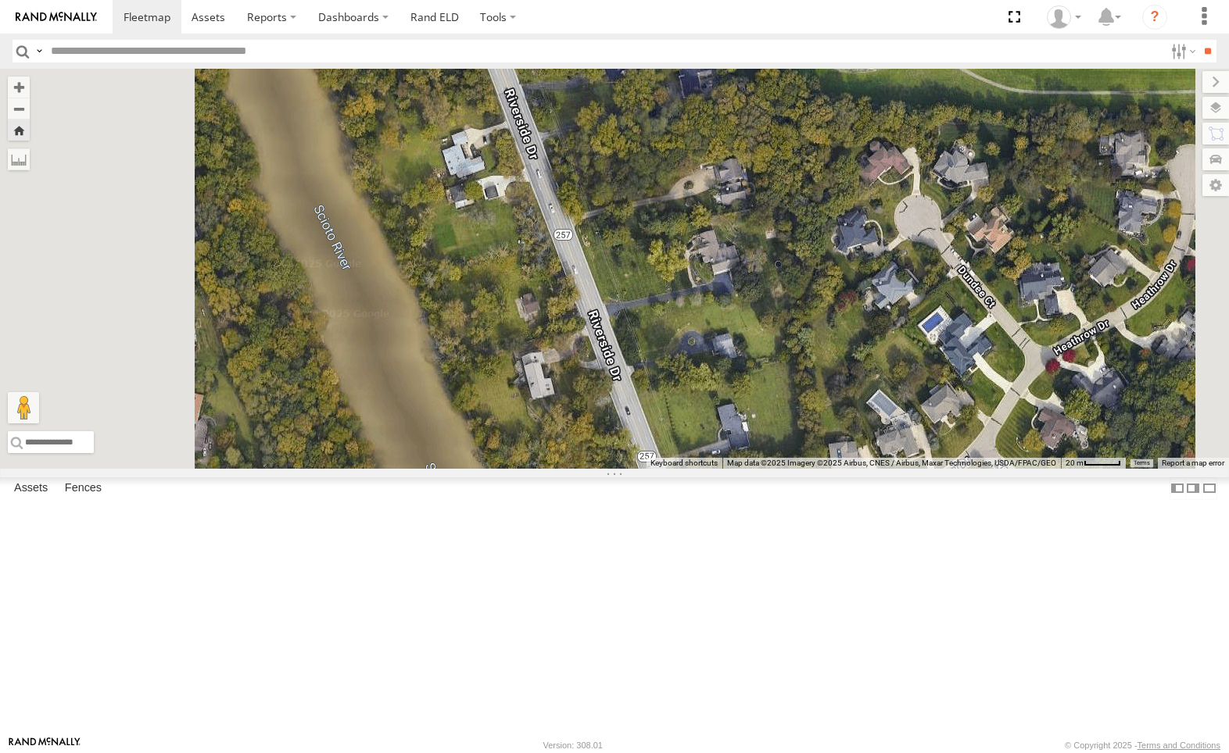
drag, startPoint x: 850, startPoint y: 300, endPoint x: 878, endPoint y: 611, distance: 312.4
click at [878, 469] on div "212" at bounding box center [614, 269] width 1229 height 400
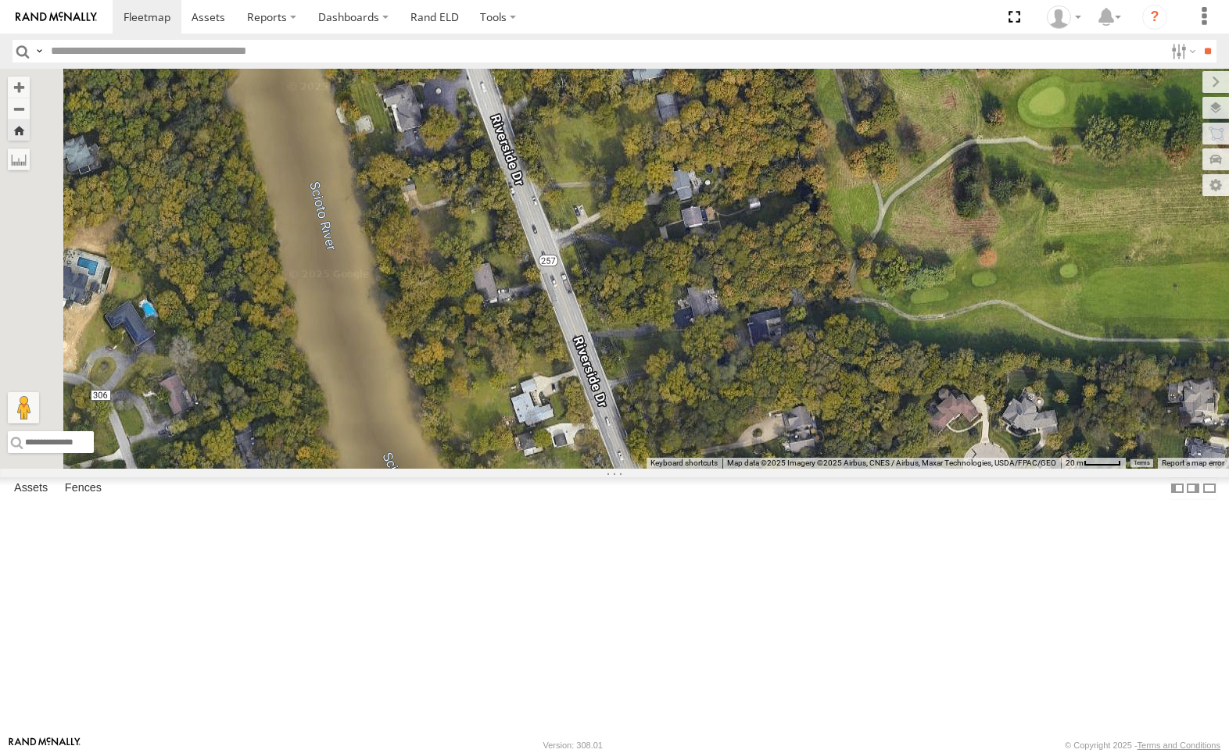
drag, startPoint x: 840, startPoint y: 394, endPoint x: 909, endPoint y: 642, distance: 257.9
click at [909, 469] on div "212" at bounding box center [614, 269] width 1229 height 400
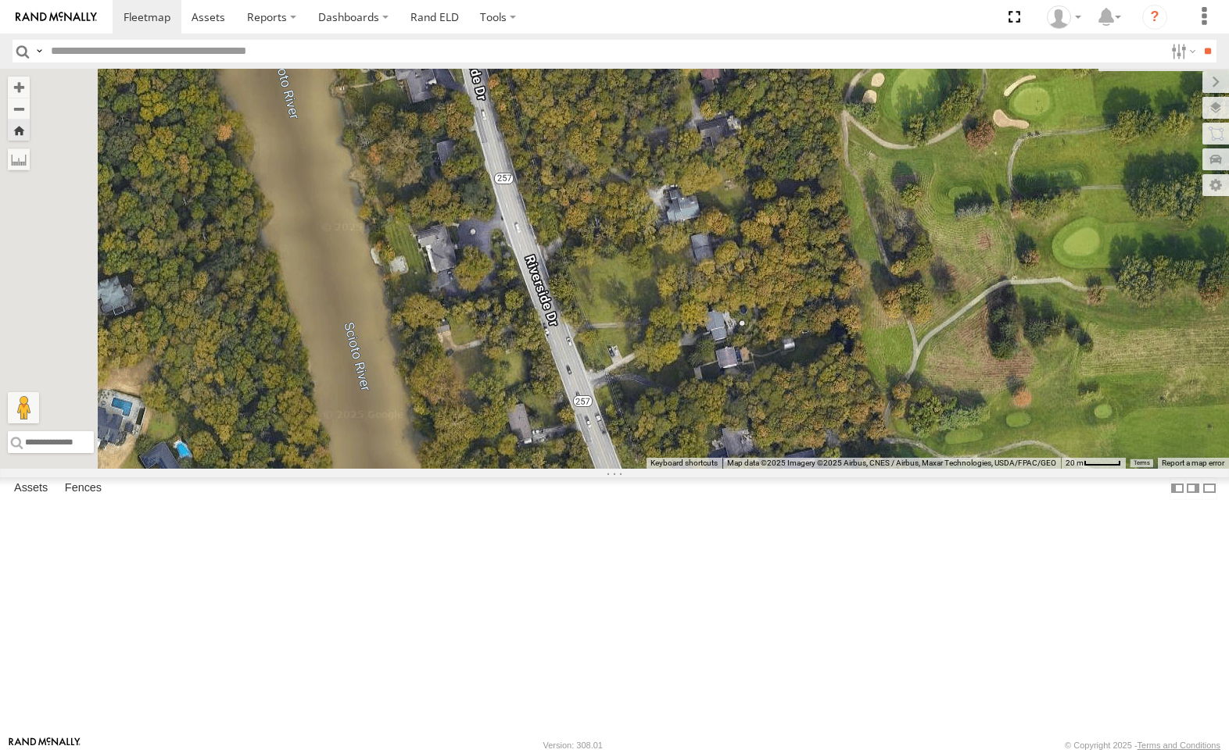
drag, startPoint x: 817, startPoint y: 407, endPoint x: 853, endPoint y: 552, distance: 149.0
click at [853, 469] on div "212" at bounding box center [614, 269] width 1229 height 400
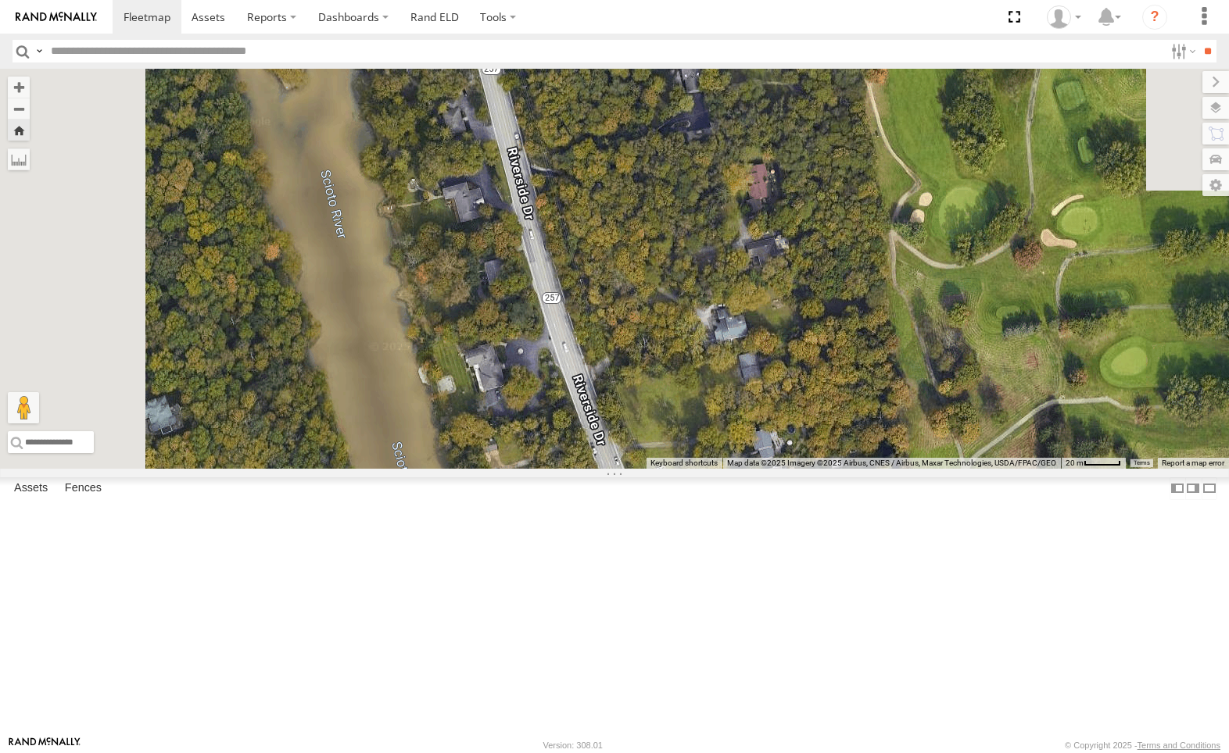
drag, startPoint x: 849, startPoint y: 463, endPoint x: 847, endPoint y: 470, distance: 8.0
click at [853, 469] on div "212" at bounding box center [614, 269] width 1229 height 400
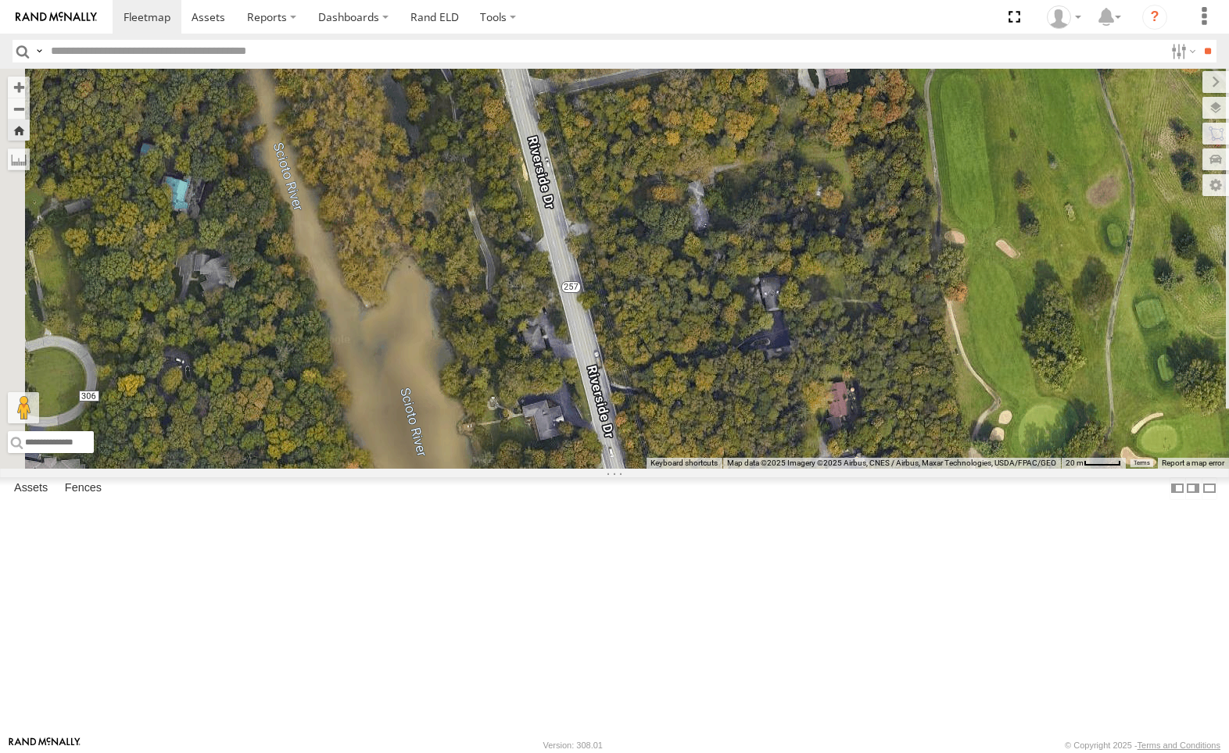
drag, startPoint x: 817, startPoint y: 302, endPoint x: 838, endPoint y: 394, distance: 94.6
click at [838, 383] on div "212" at bounding box center [614, 269] width 1229 height 400
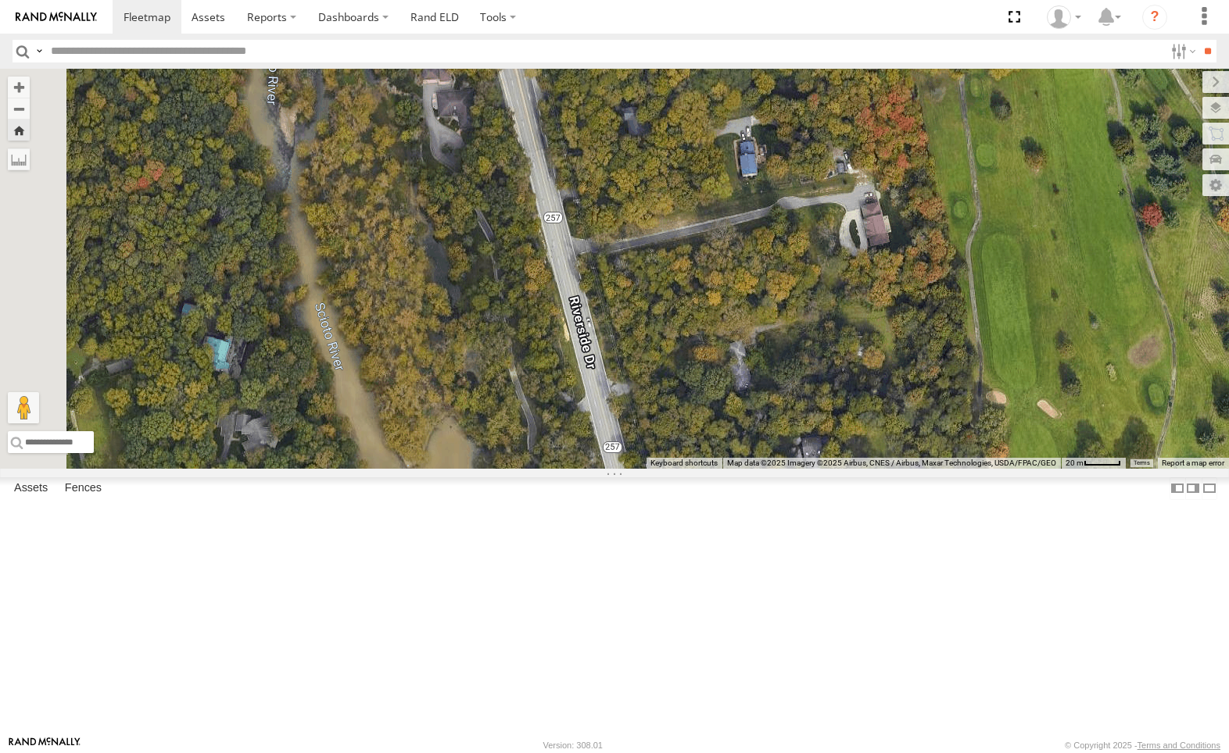
drag, startPoint x: 803, startPoint y: 320, endPoint x: 822, endPoint y: 406, distance: 88.9
click at [822, 388] on div "212" at bounding box center [614, 269] width 1229 height 400
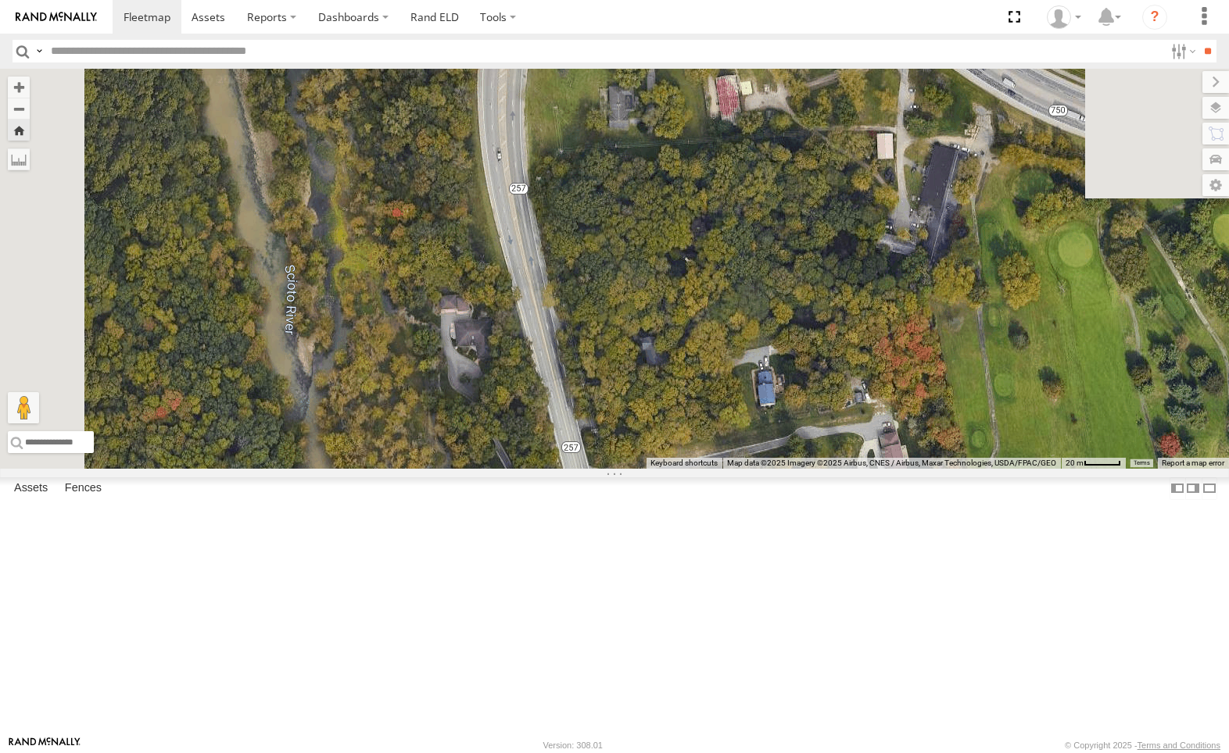
drag, startPoint x: 830, startPoint y: 296, endPoint x: 757, endPoint y: 313, distance: 74.5
click at [760, 308] on div "212" at bounding box center [614, 269] width 1229 height 400
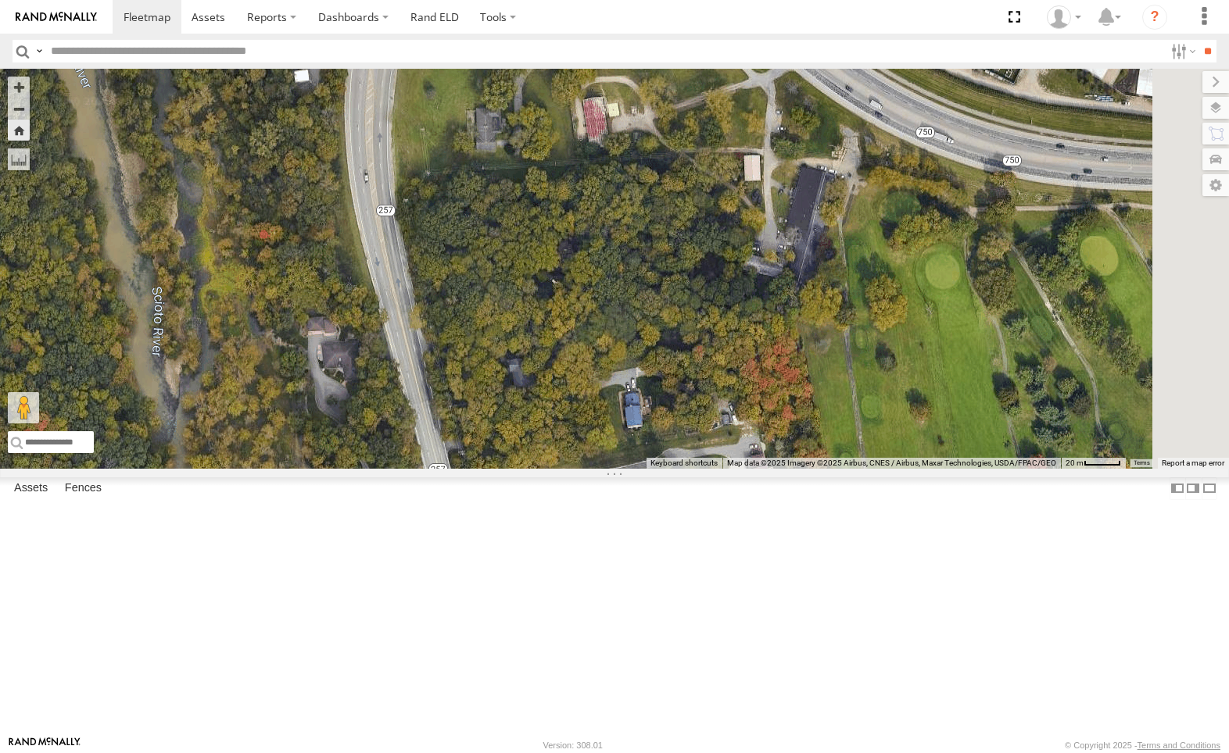
drag, startPoint x: 727, startPoint y: 245, endPoint x: 821, endPoint y: 239, distance: 94.0
click at [804, 241] on div "212" at bounding box center [614, 269] width 1229 height 400
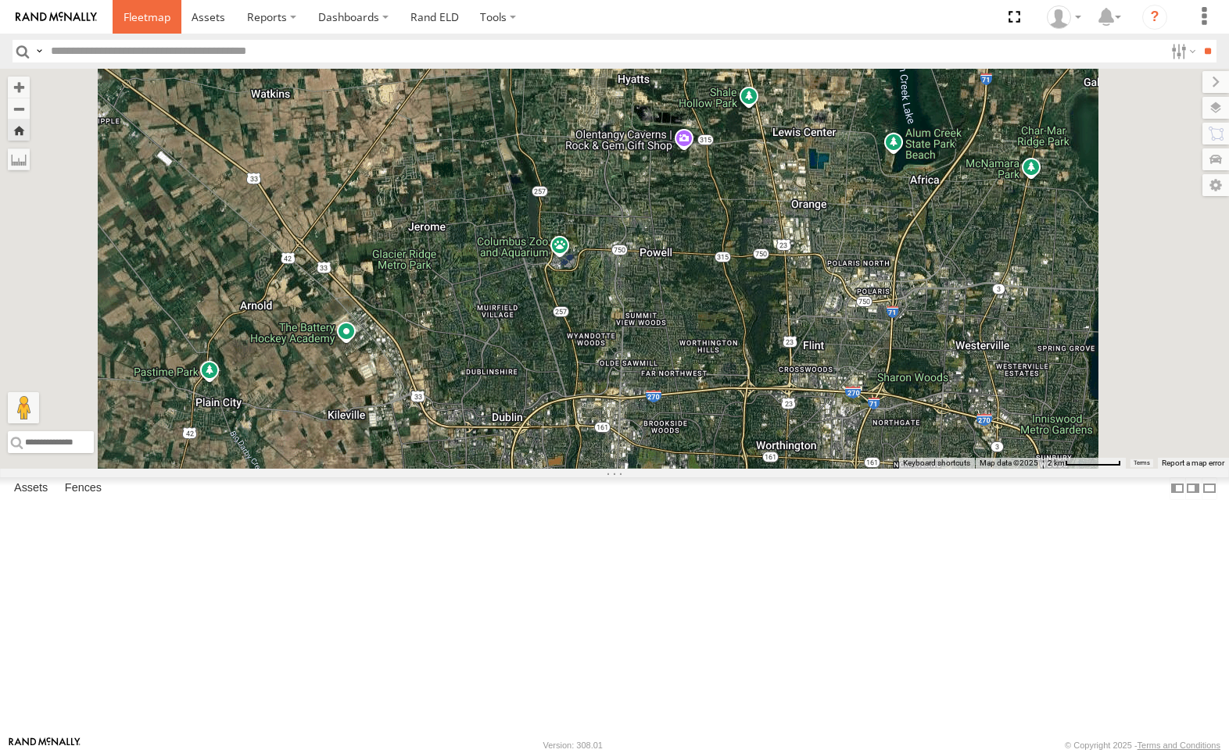
click at [137, 16] on span at bounding box center [146, 16] width 47 height 15
